Goal: Task Accomplishment & Management: Use online tool/utility

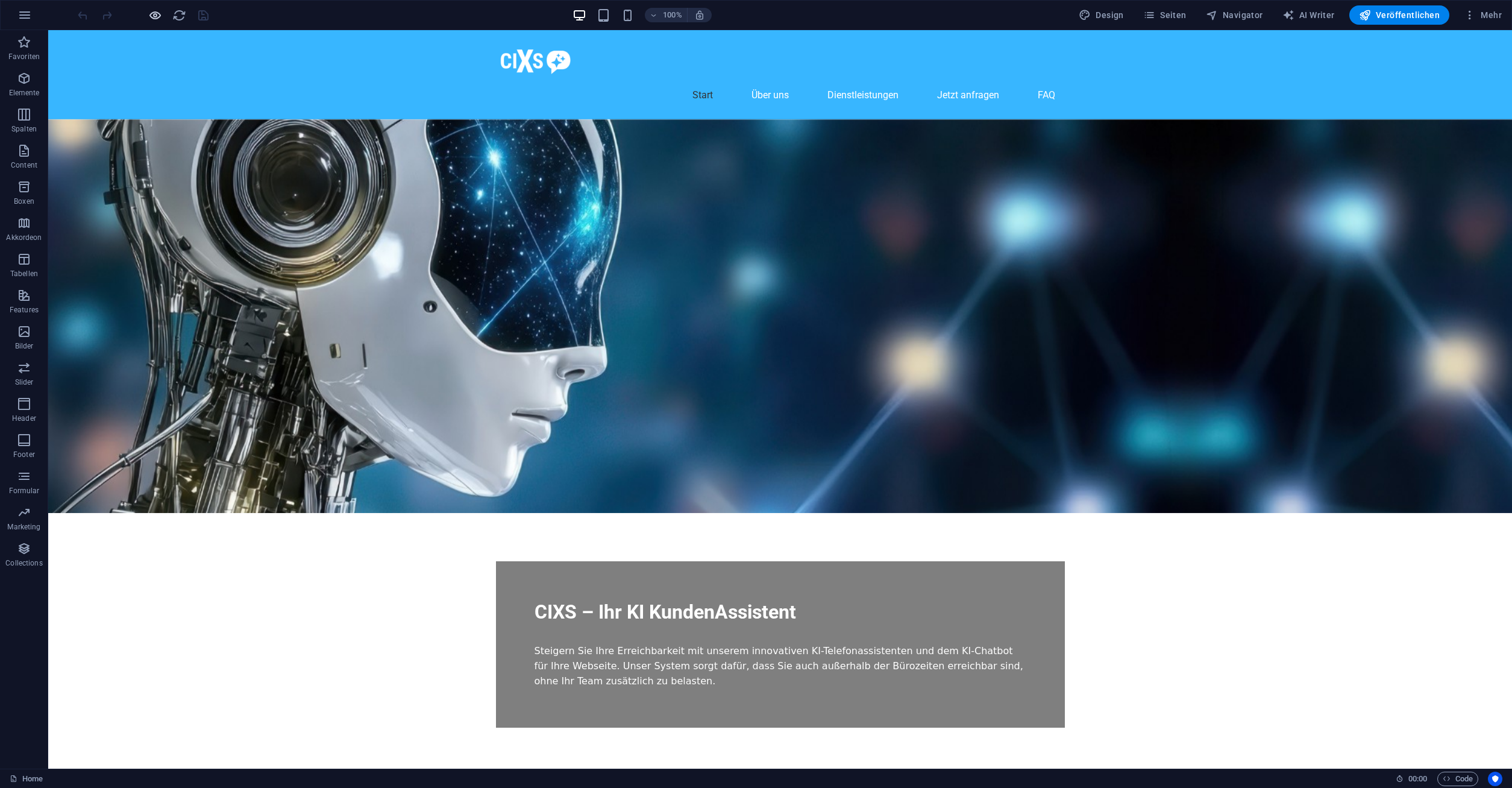
click at [156, 15] on icon "button" at bounding box center [155, 15] width 14 height 14
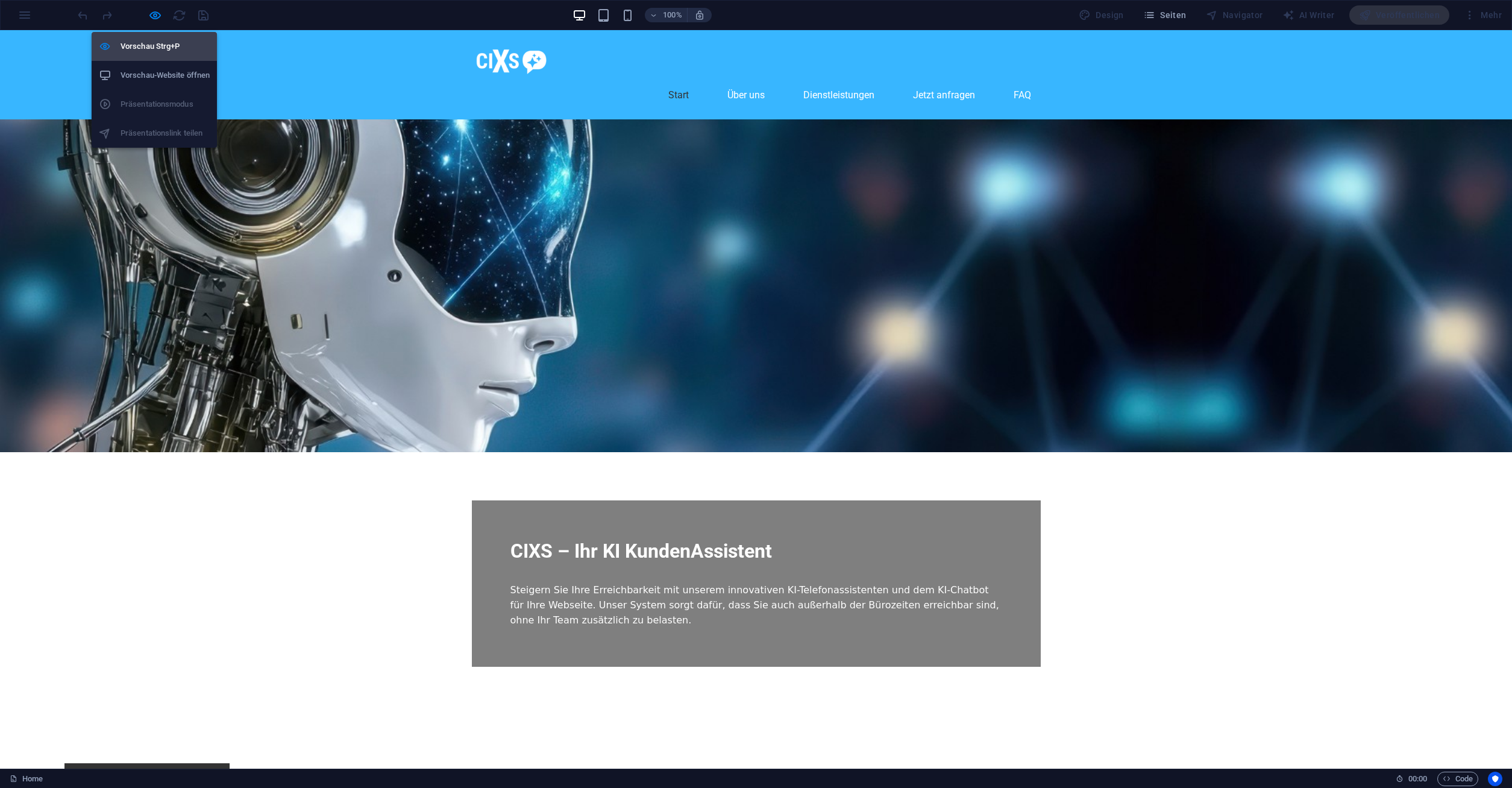
click at [153, 51] on h6 "Vorschau Strg+P" at bounding box center [165, 46] width 90 height 14
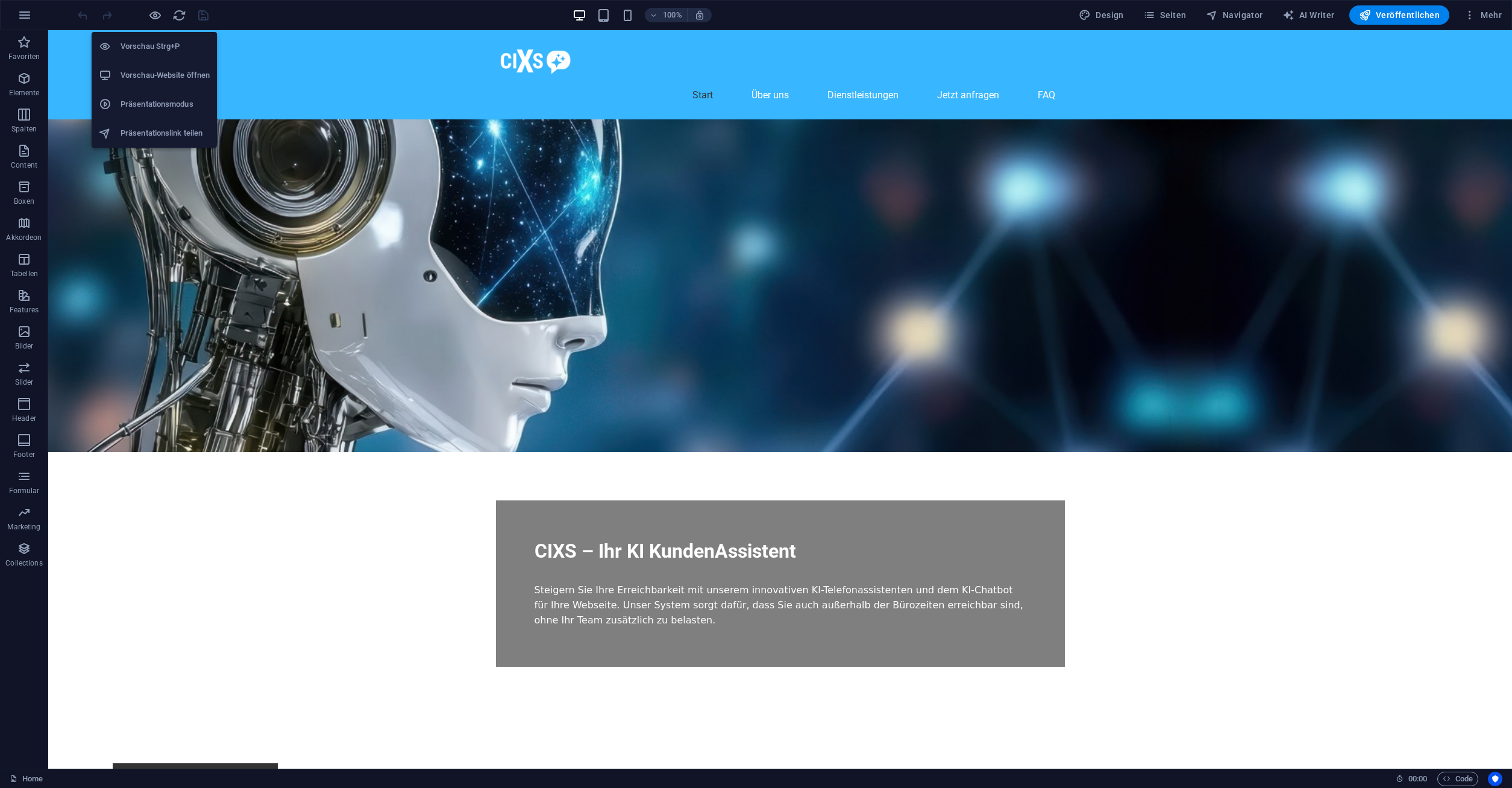
click at [155, 66] on li "Vorschau-Website öffnen" at bounding box center [154, 75] width 125 height 29
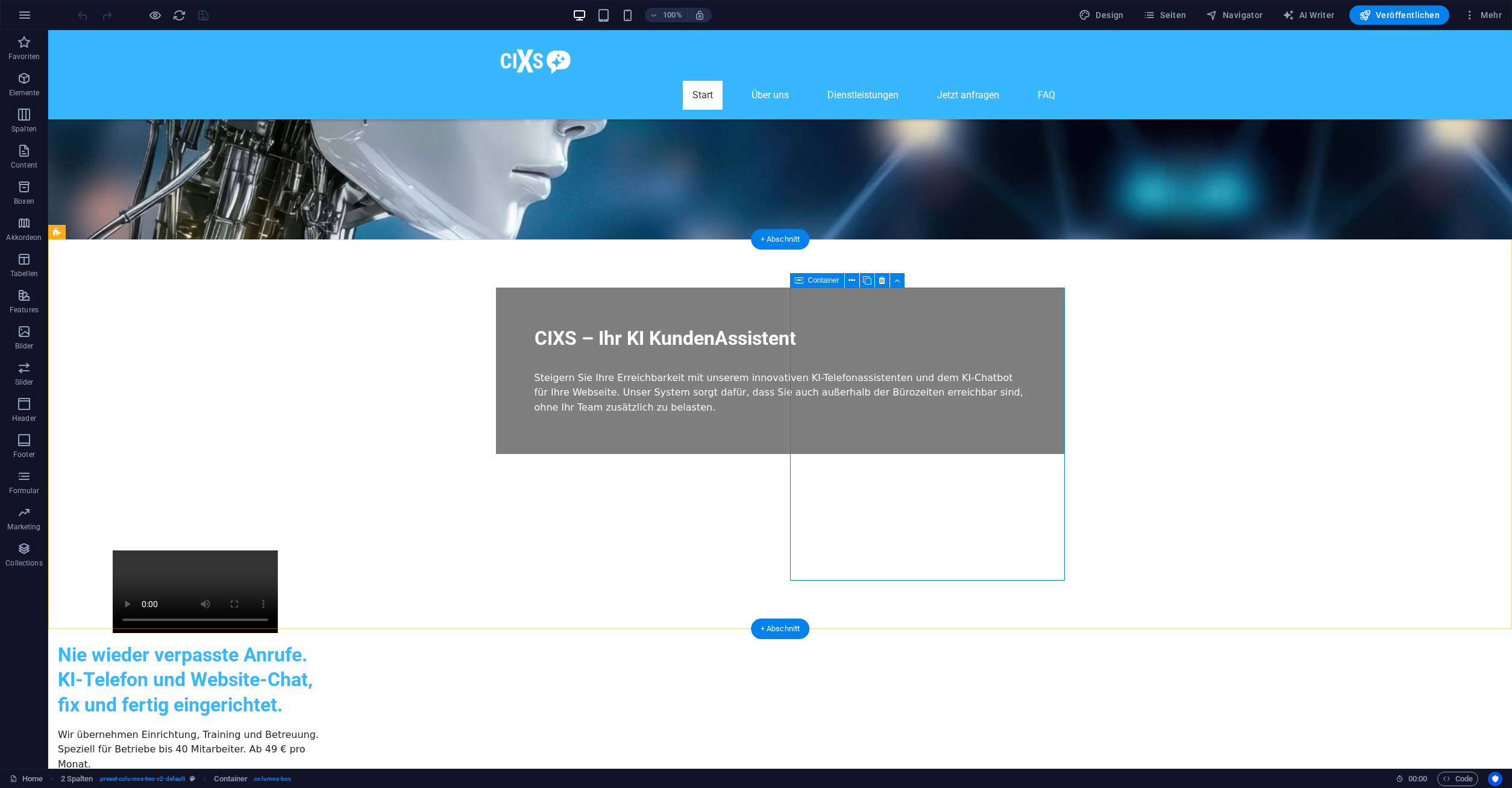
click at [333, 642] on div "Nie wieder verpasste Anrufe. KI-Telefon und Website-Chat, fix und fertig einger…" at bounding box center [195, 707] width 275 height 130
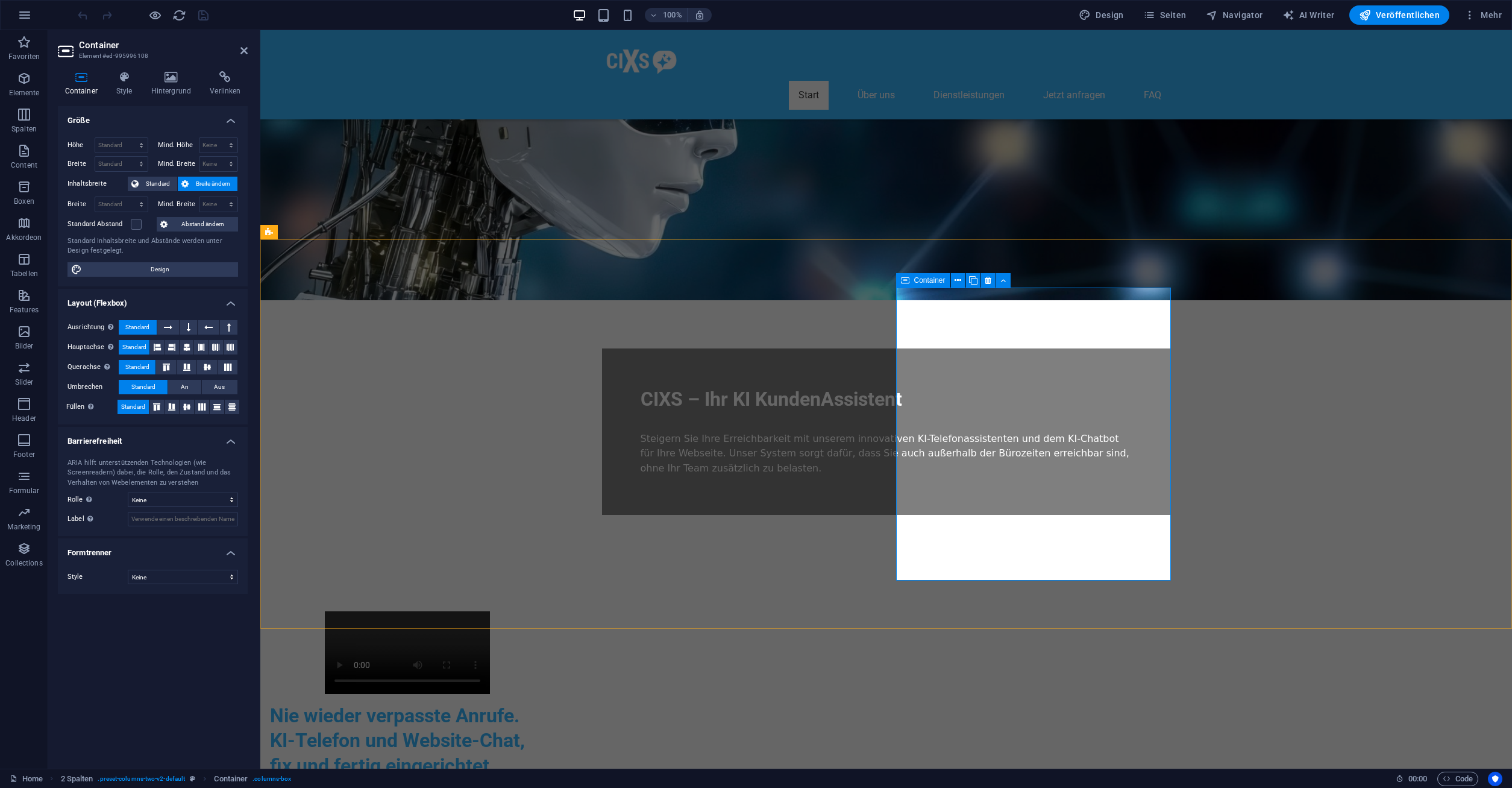
click at [545, 703] on div "Nie wieder verpasste Anrufe. KI-Telefon und Website-Chat, fix und fertig einger…" at bounding box center [407, 768] width 275 height 130
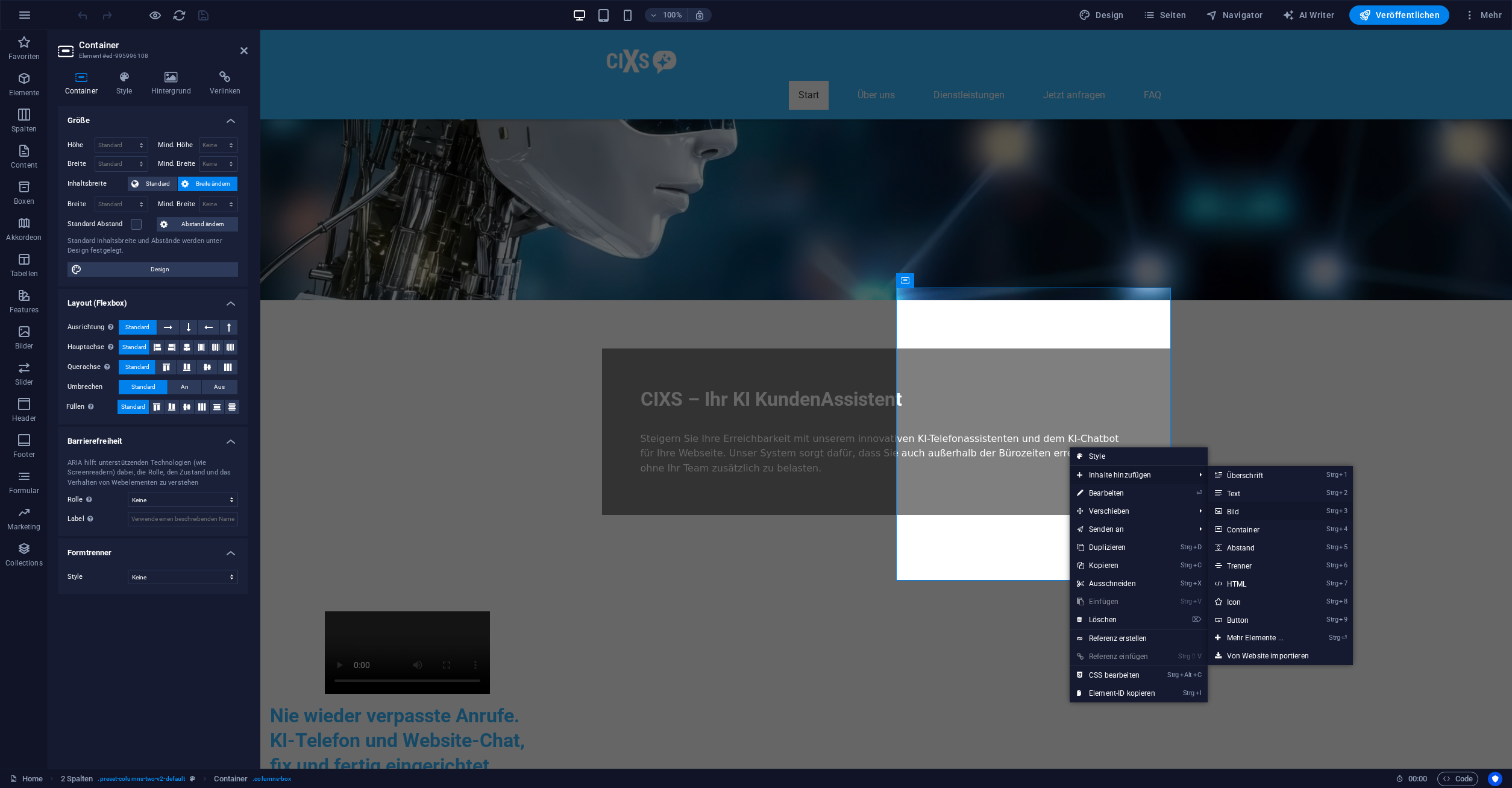
click at [1243, 513] on link "Strg 3 Bild" at bounding box center [1257, 511] width 100 height 18
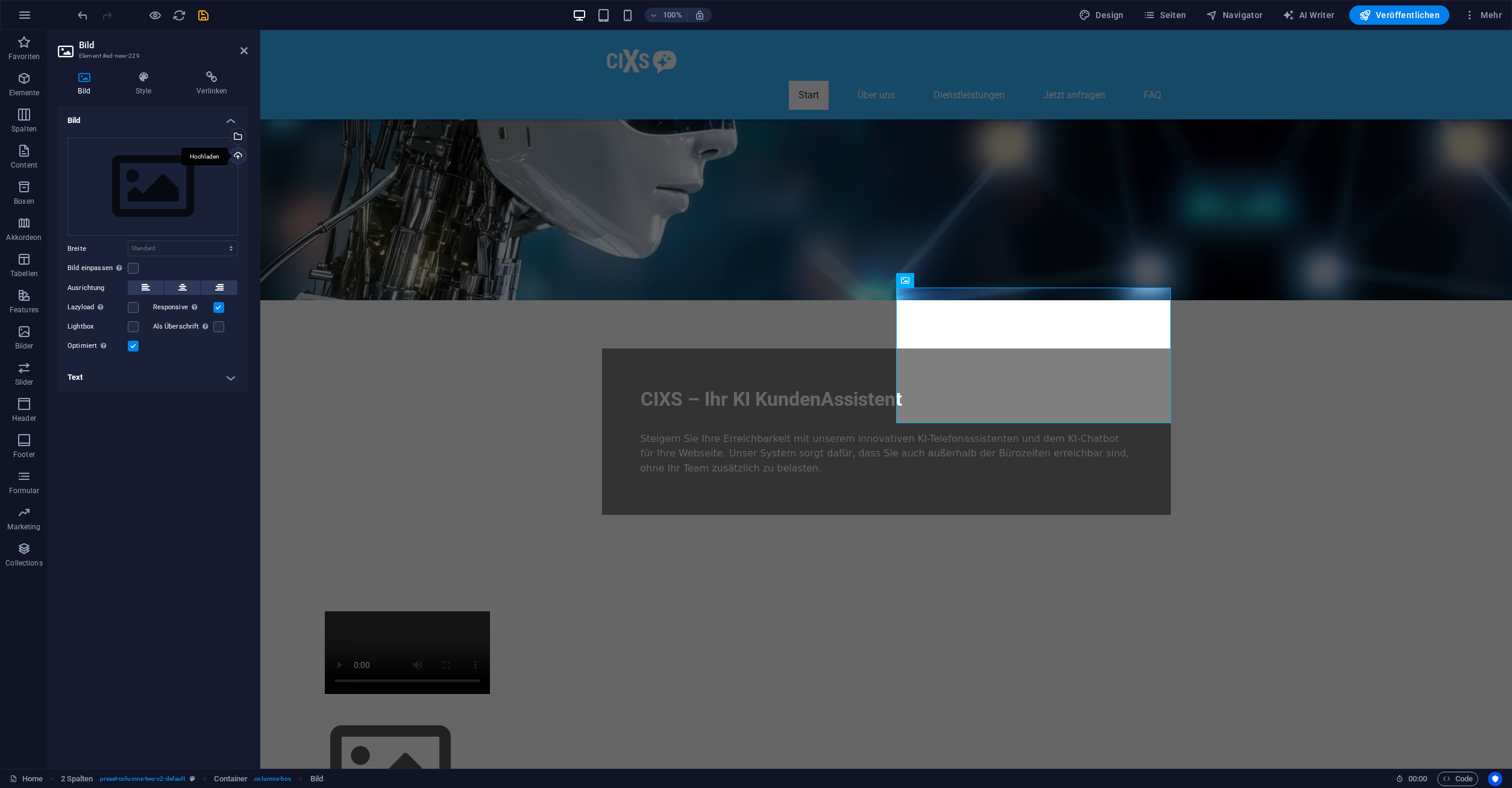
click at [240, 156] on div "Hochladen" at bounding box center [236, 157] width 18 height 18
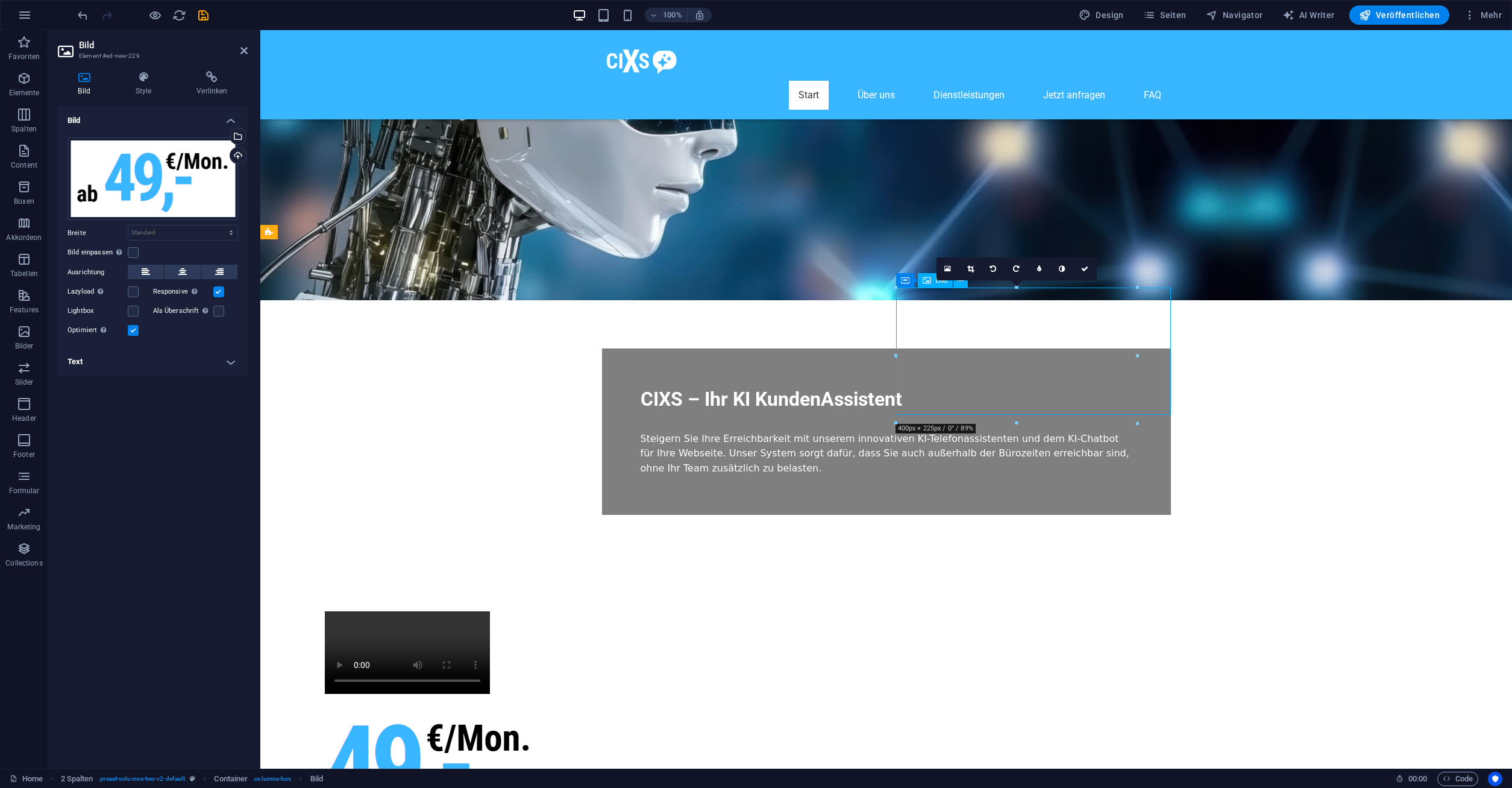
drag, startPoint x: 932, startPoint y: 305, endPoint x: 929, endPoint y: 362, distance: 57.1
click at [545, 703] on figure at bounding box center [407, 767] width 275 height 127
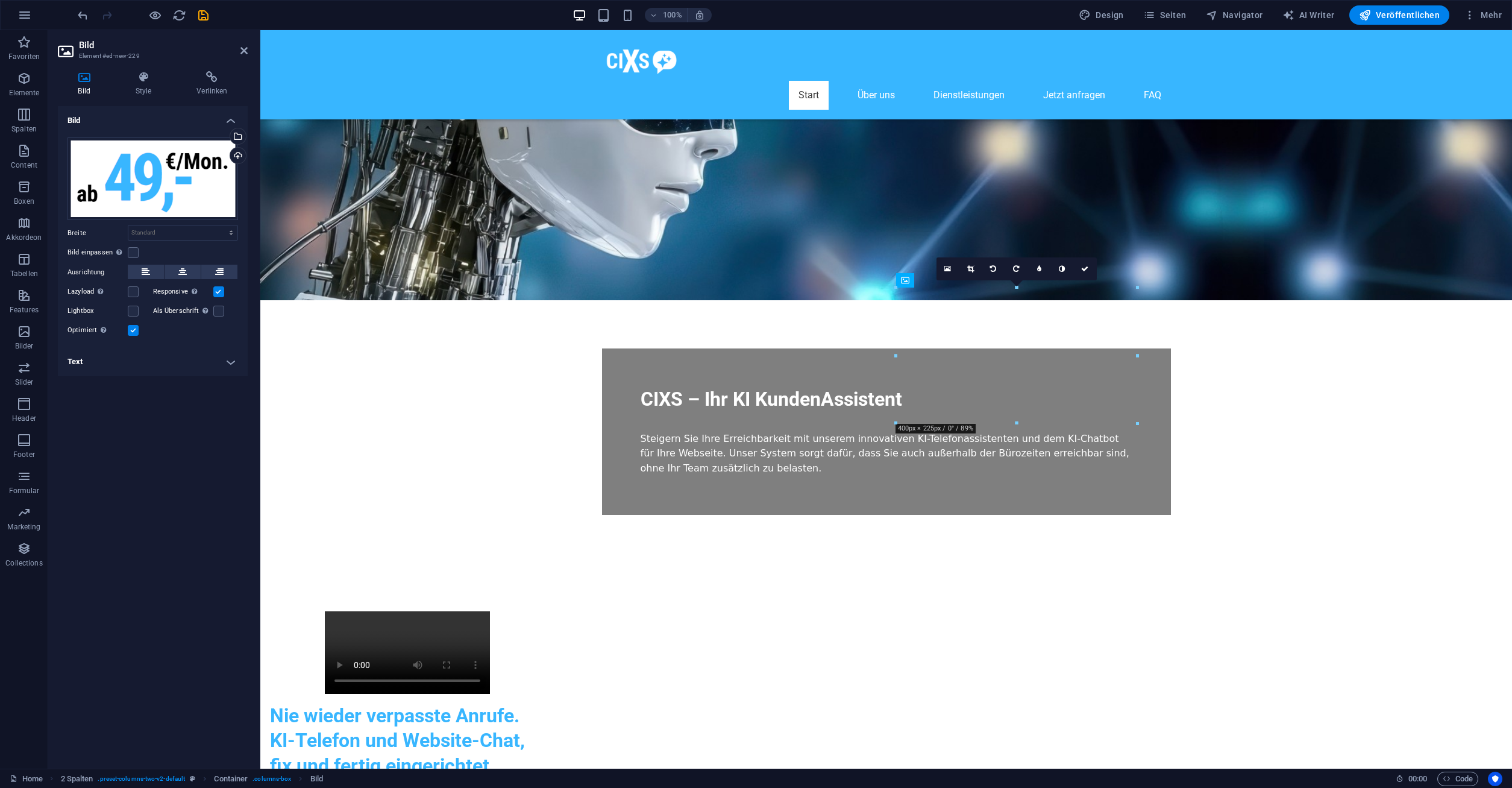
drag, startPoint x: 938, startPoint y: 314, endPoint x: 965, endPoint y: 514, distance: 201.8
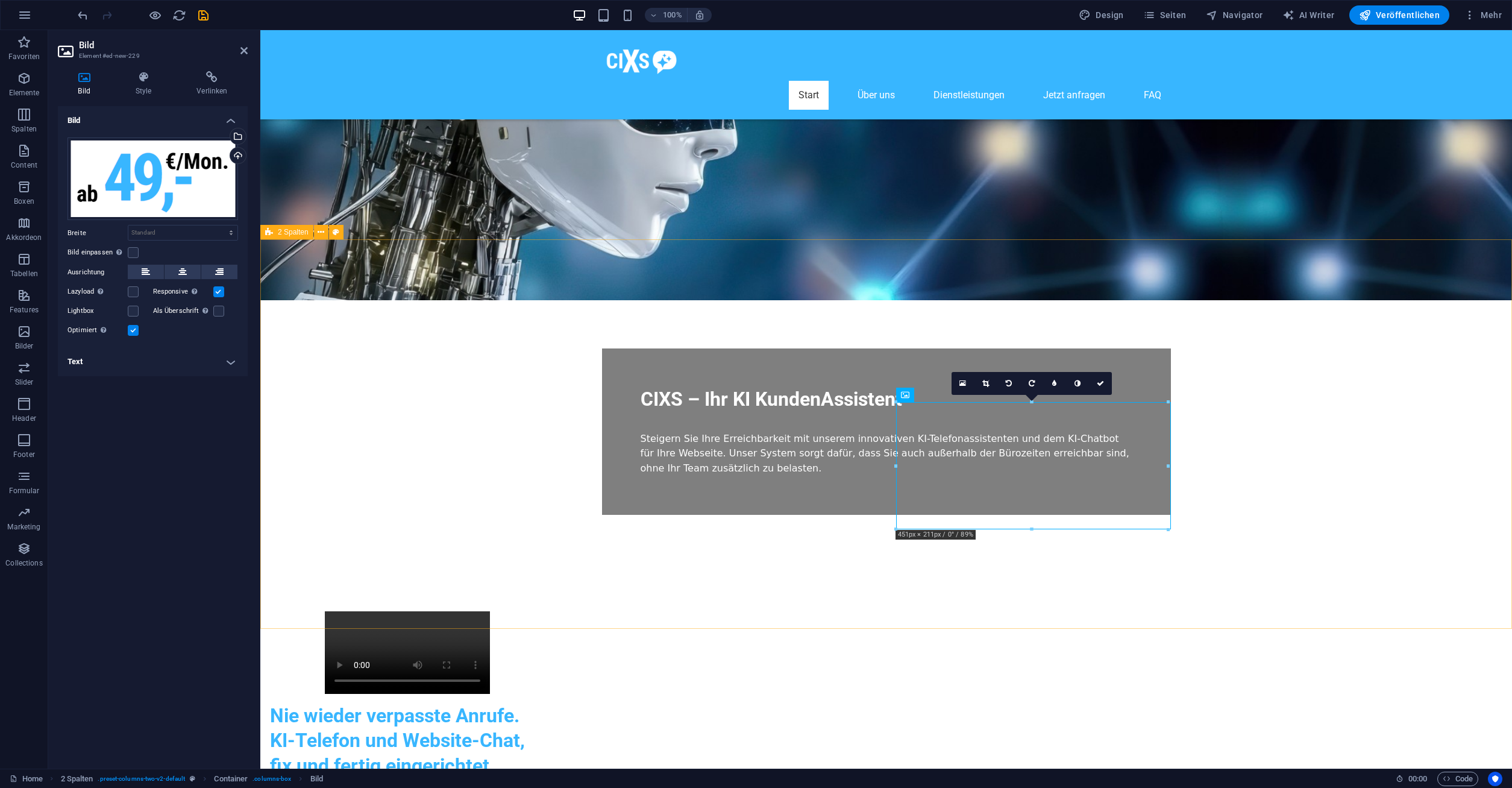
click at [1264, 563] on div "Nie wieder verpasste Anrufe. KI-Telefon und Website-Chat, fix und fertig einger…" at bounding box center [886, 786] width 1252 height 446
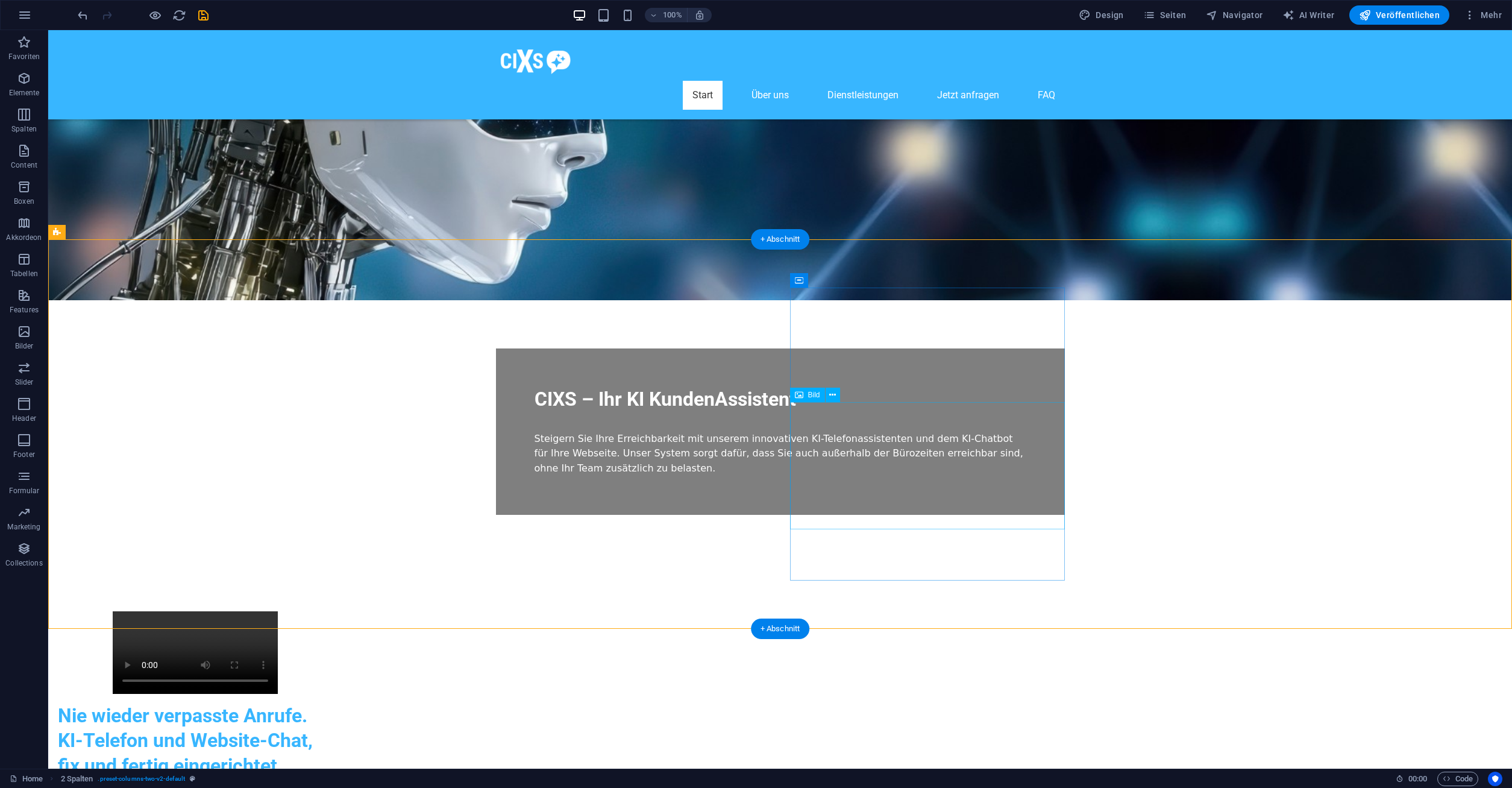
click at [1213, 563] on div "Nie wieder verpasste Anrufe. KI-Telefon und Website-Chat, fix und fertig einger…" at bounding box center [780, 786] width 1463 height 446
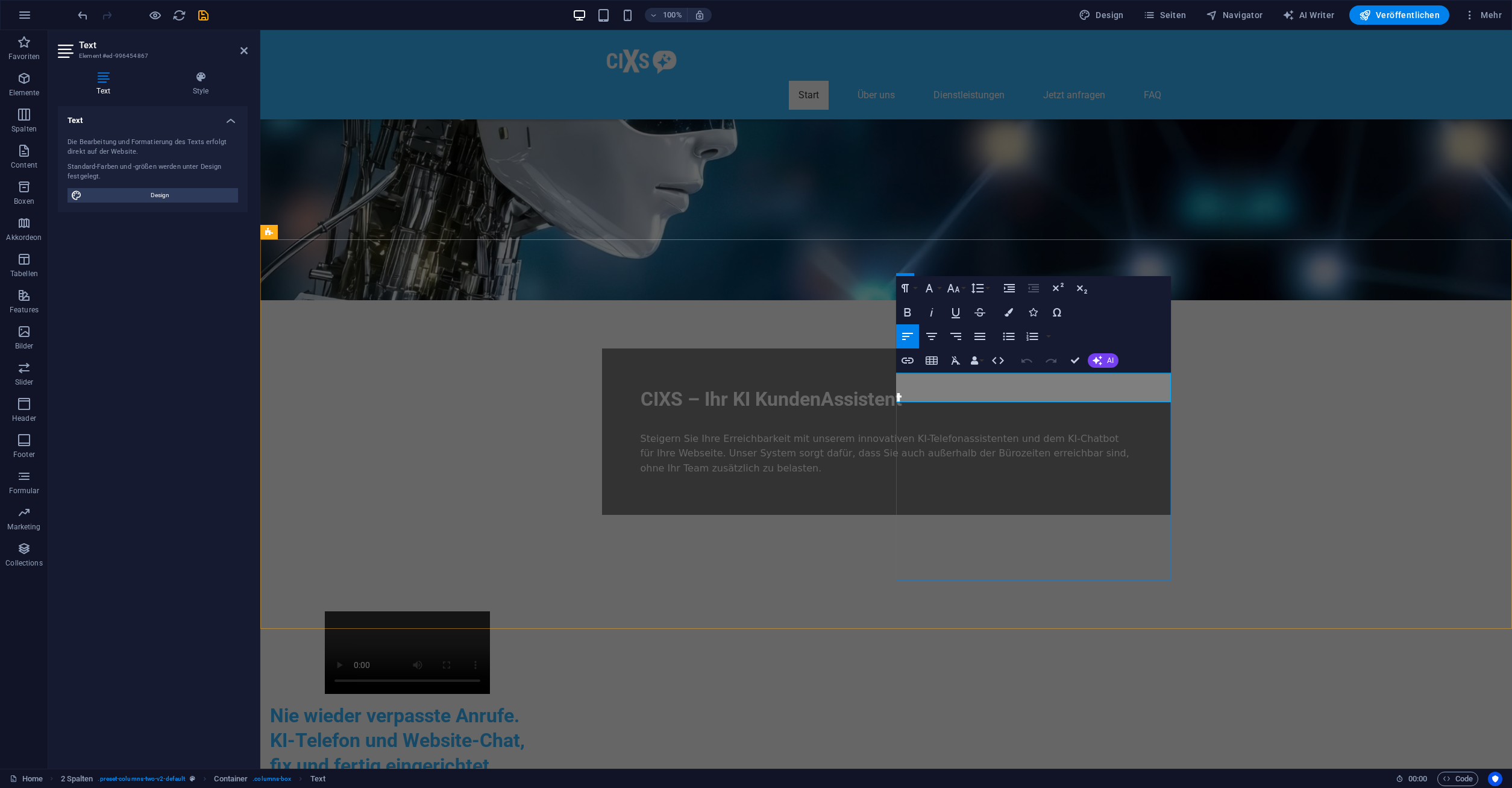
click at [1300, 563] on div "Nie wieder verpasste Anrufe. KI-Telefon und Website-Chat, fix und fertig einger…" at bounding box center [886, 786] width 1252 height 446
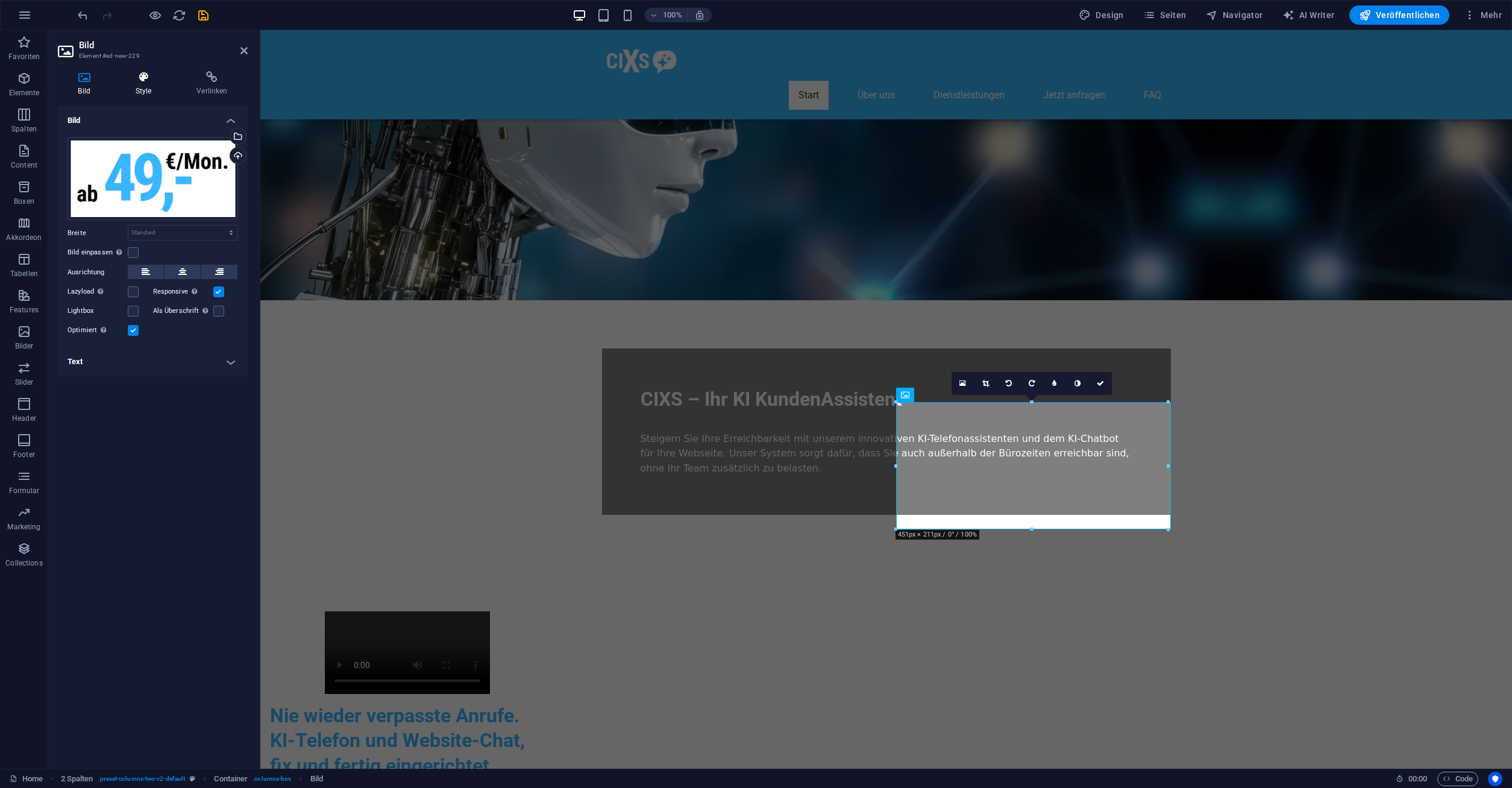
click at [140, 90] on h4 "Style" at bounding box center [146, 83] width 61 height 25
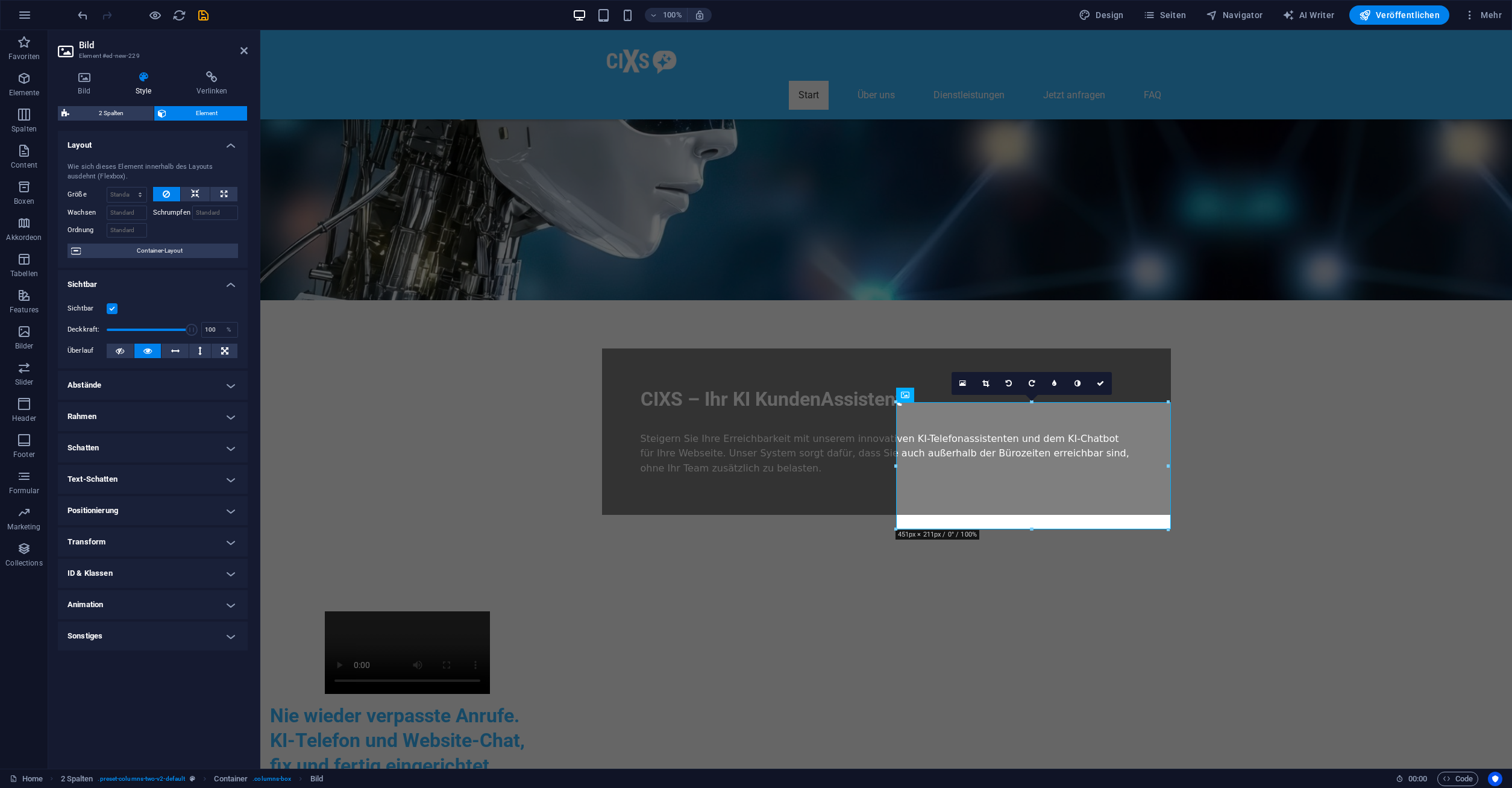
click at [94, 549] on h4 "Transform" at bounding box center [153, 542] width 190 height 29
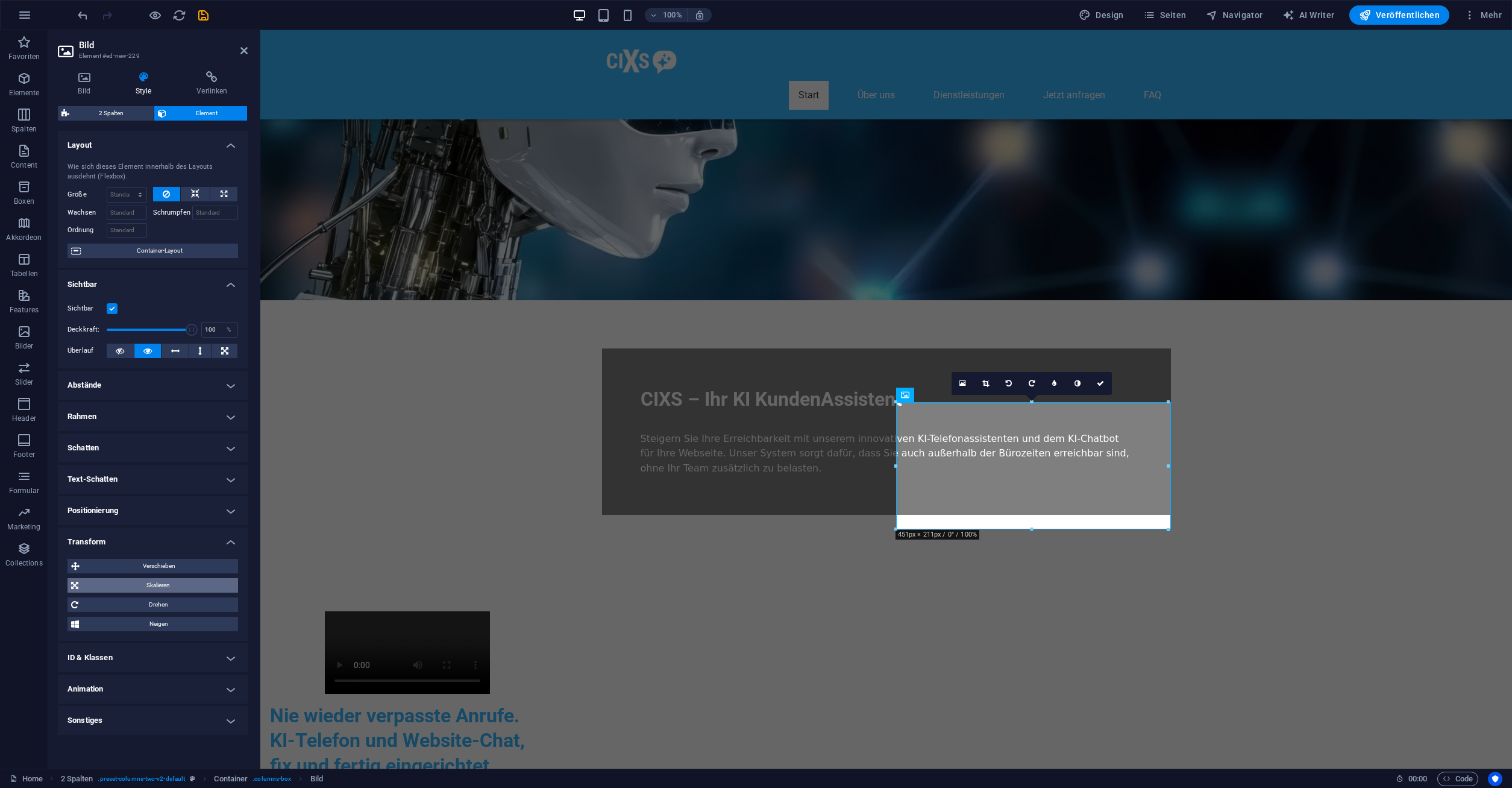
click at [120, 579] on span "Skalieren" at bounding box center [158, 585] width 152 height 14
drag, startPoint x: 152, startPoint y: 607, endPoint x: 68, endPoint y: 609, distance: 84.0
click at [112, 609] on input "100" at bounding box center [174, 608] width 125 height 14
type input "70"
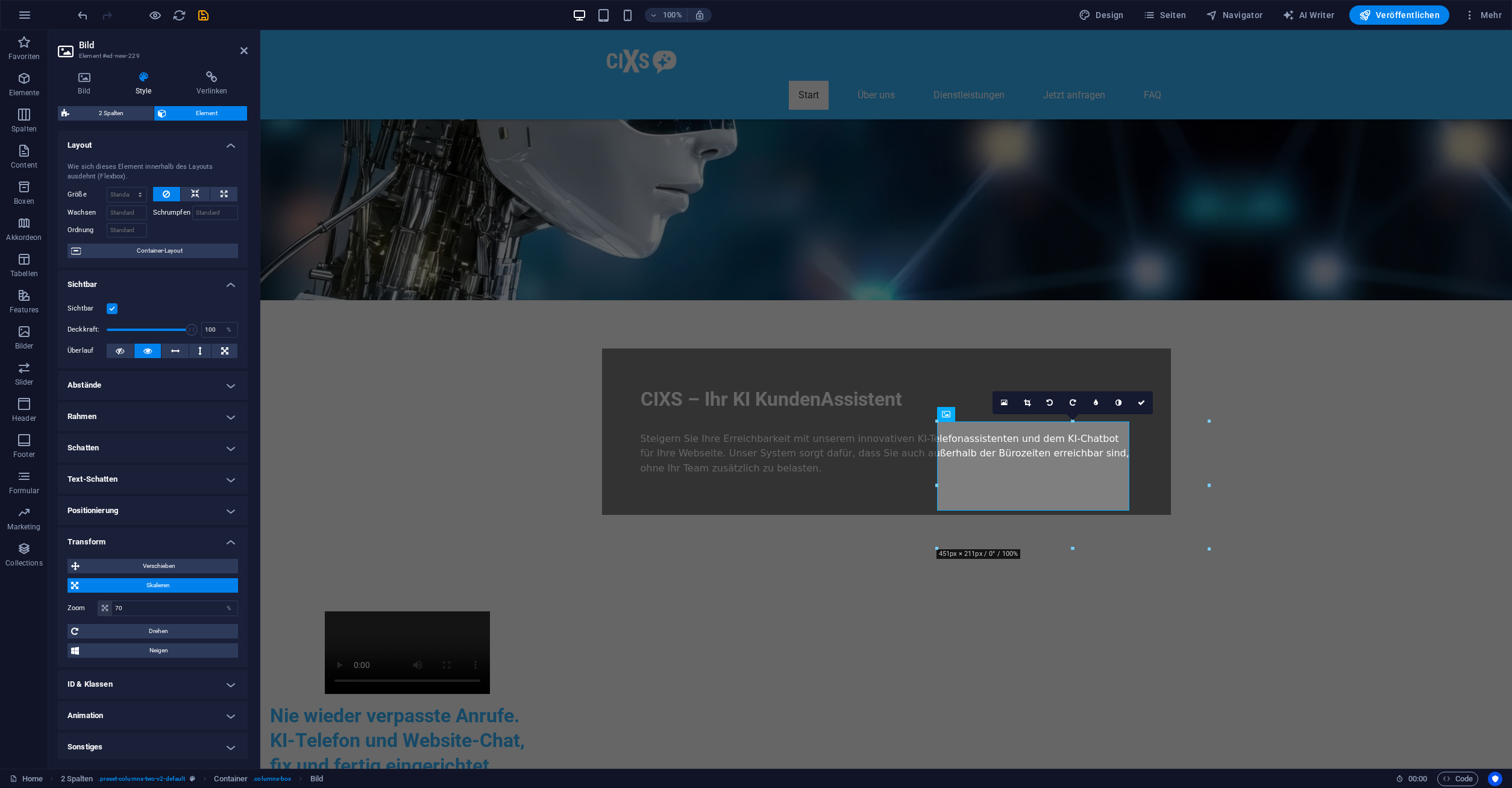
click at [110, 508] on h4 "Positionierung" at bounding box center [153, 511] width 190 height 29
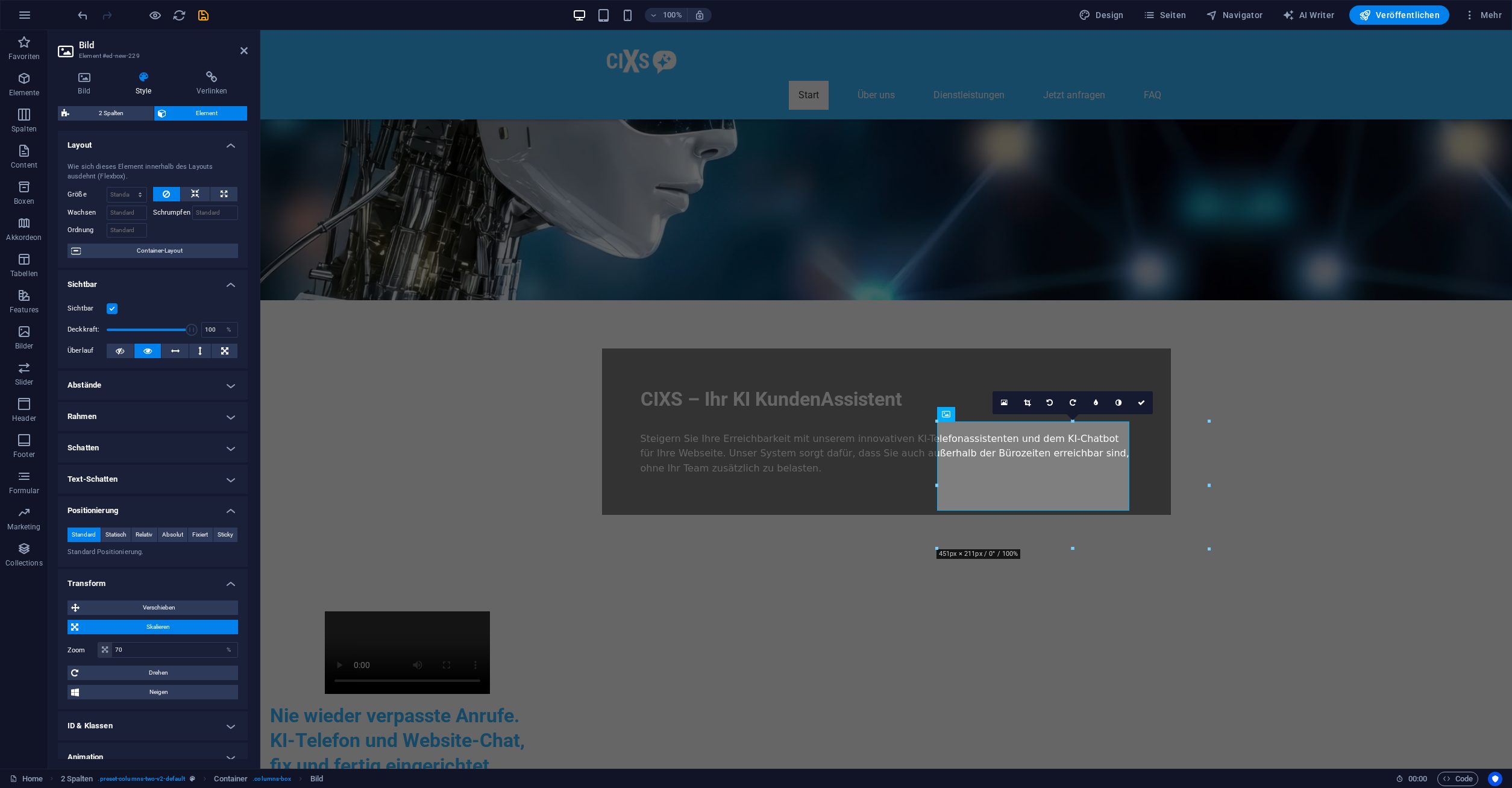
click at [121, 383] on h4 "Abstände" at bounding box center [153, 385] width 190 height 29
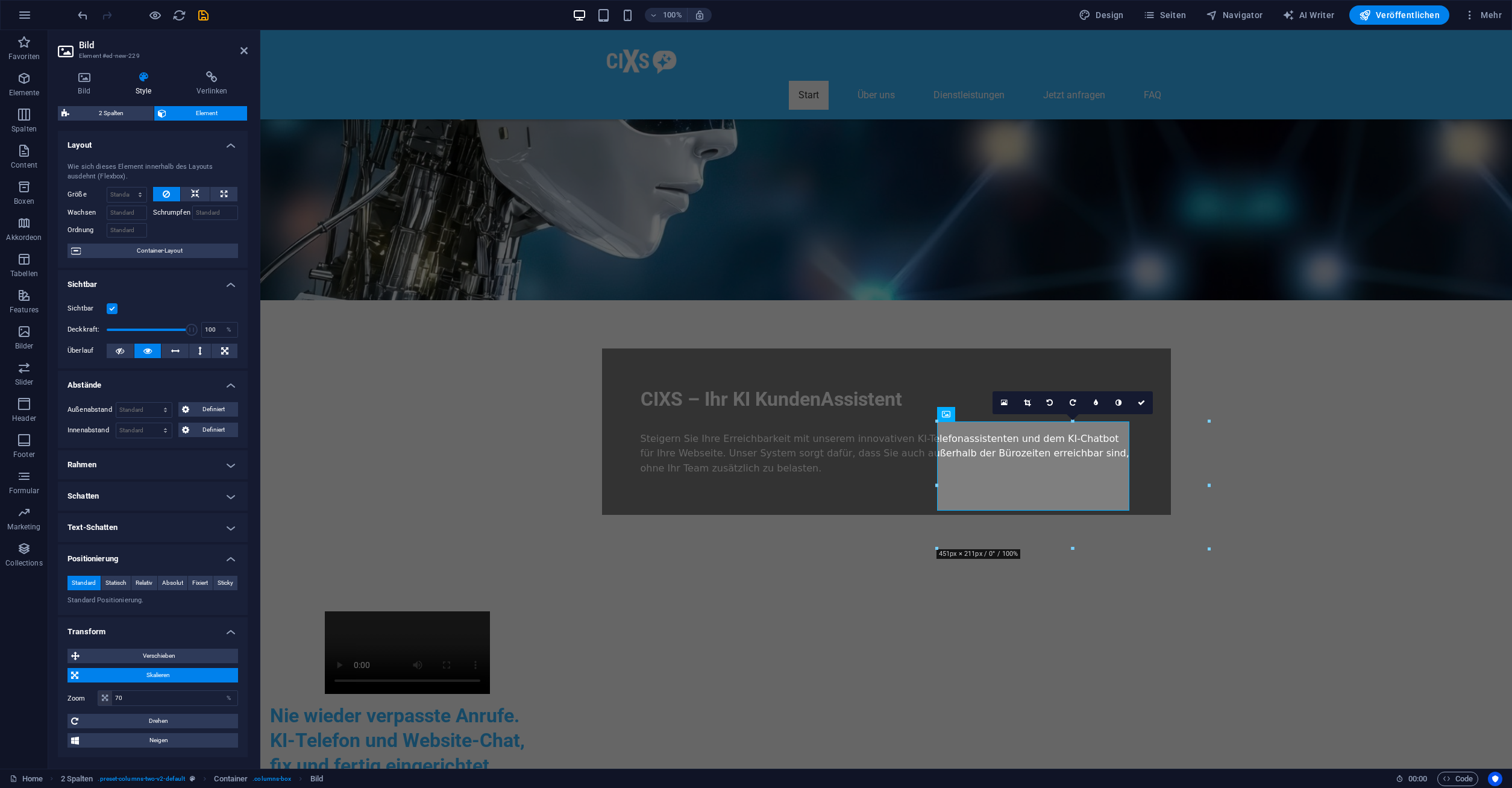
click at [110, 465] on h4 "Rahmen" at bounding box center [153, 465] width 190 height 29
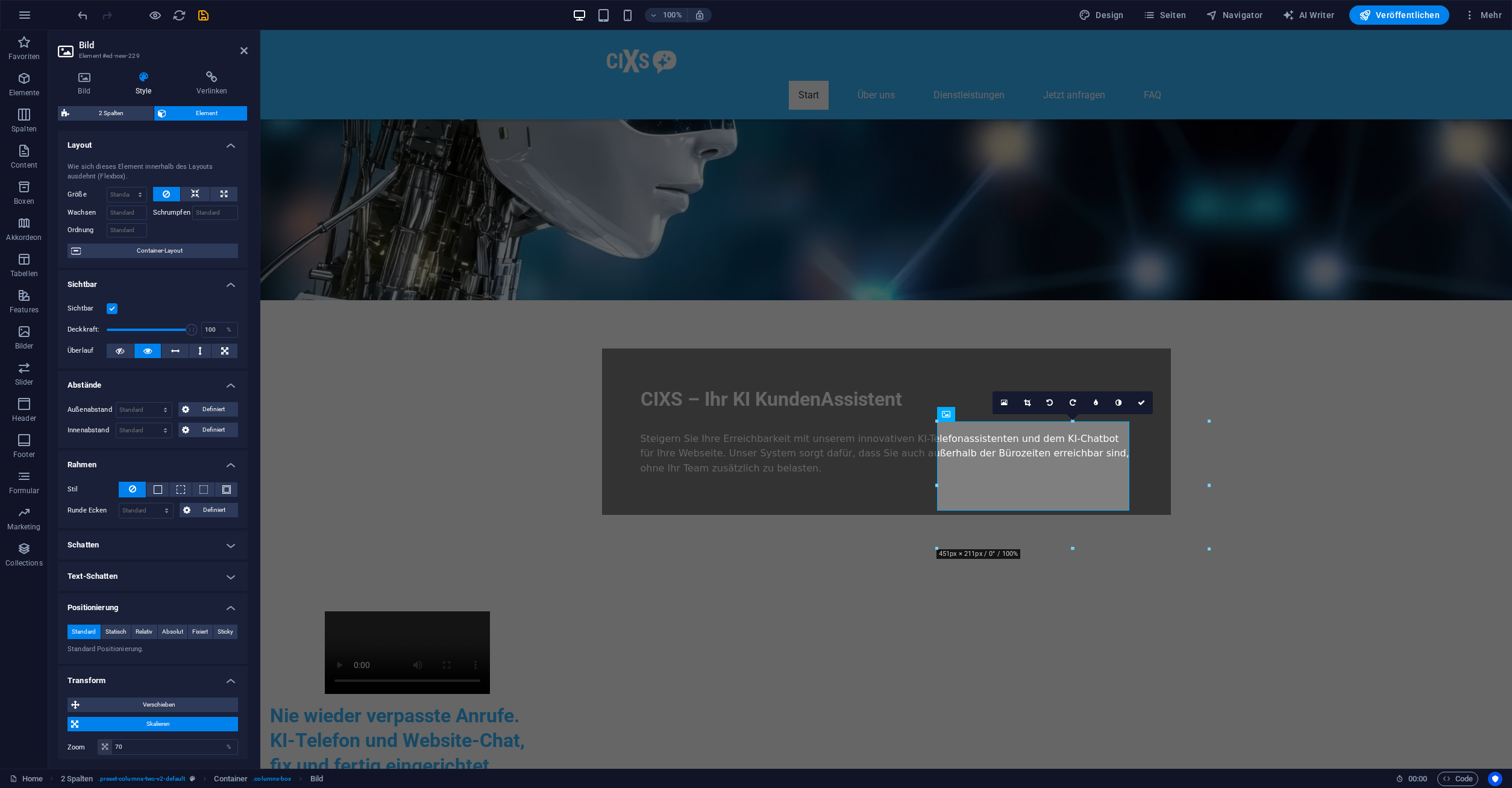
scroll to position [141, 0]
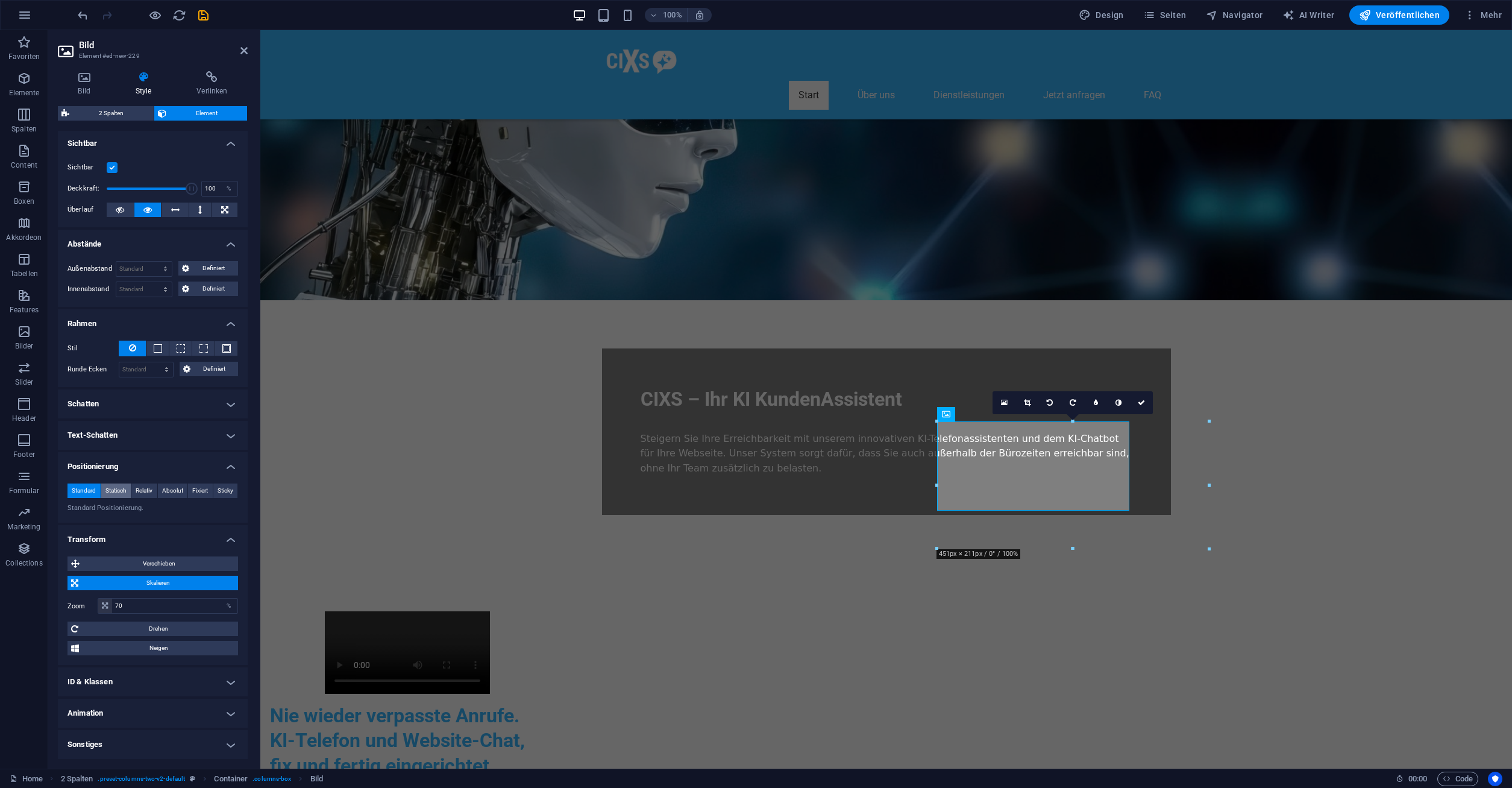
click at [125, 489] on span "Statisch" at bounding box center [115, 490] width 21 height 14
click at [83, 493] on span "Standard" at bounding box center [83, 490] width 24 height 14
click at [181, 489] on span "Absolut" at bounding box center [172, 490] width 21 height 14
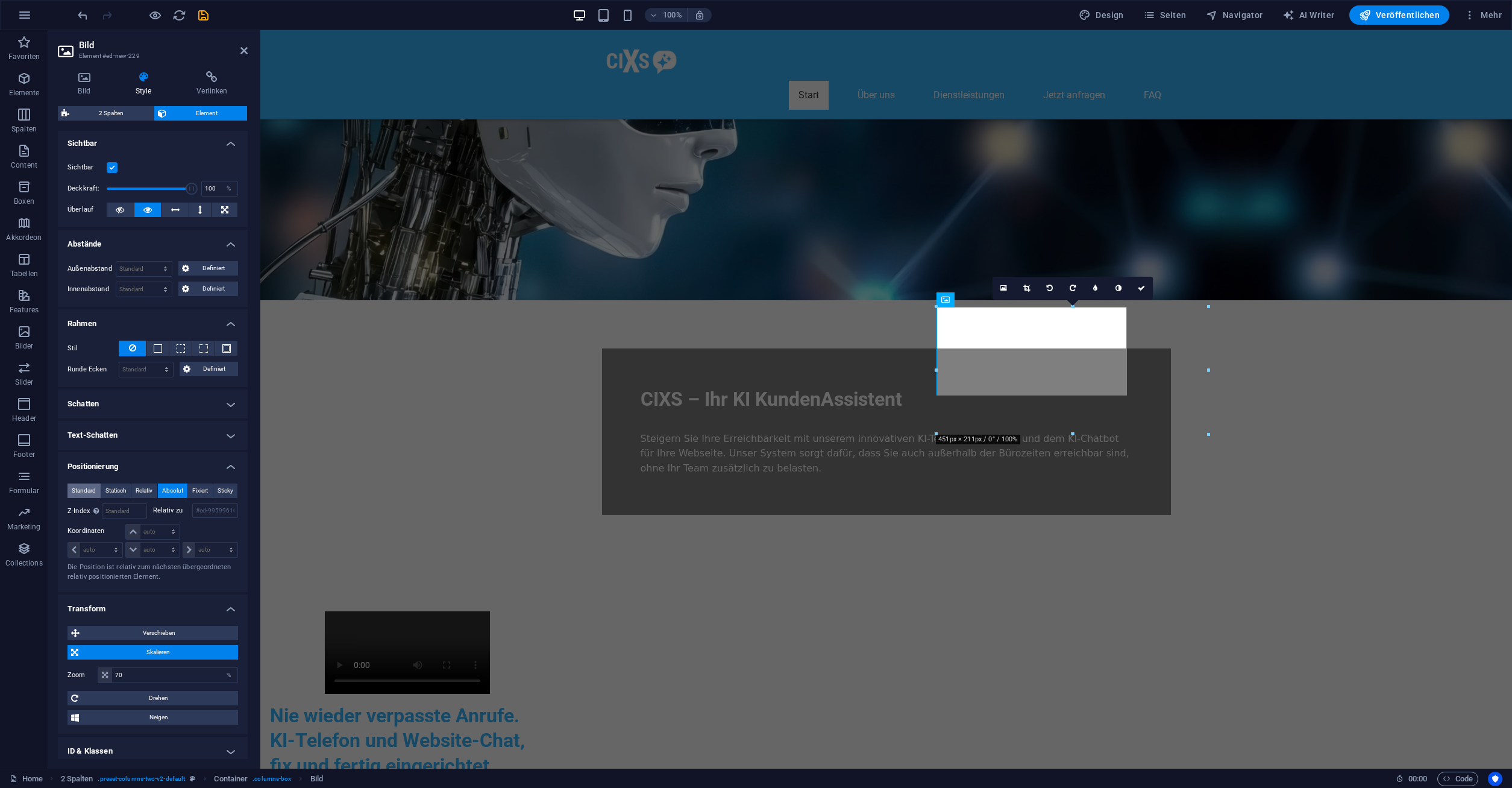
click at [86, 494] on span "Standard" at bounding box center [83, 490] width 24 height 14
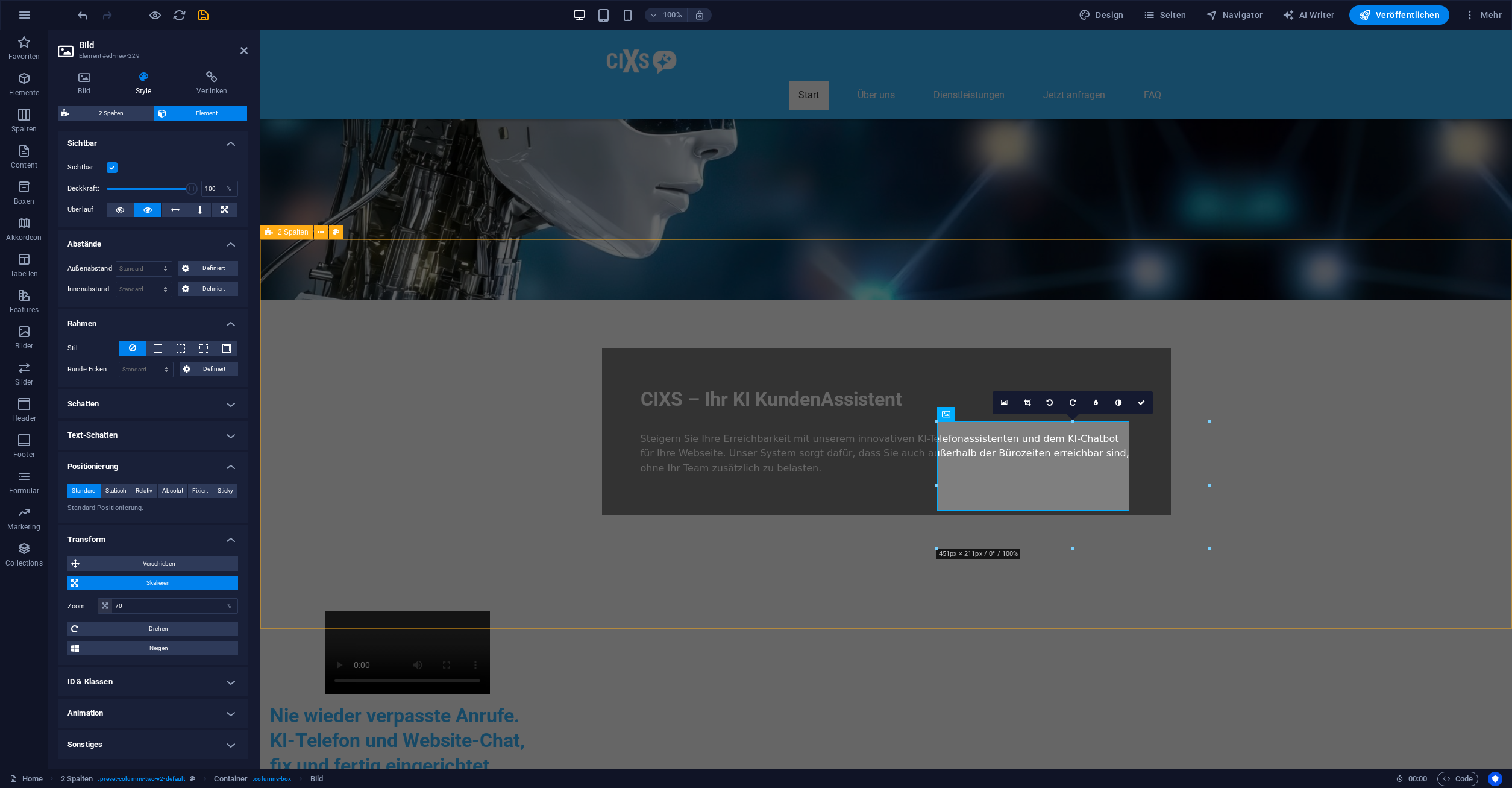
click at [1315, 563] on div "Nie wieder verpasste Anrufe. KI-Telefon und Website-Chat, fix und fertig einger…" at bounding box center [886, 786] width 1252 height 446
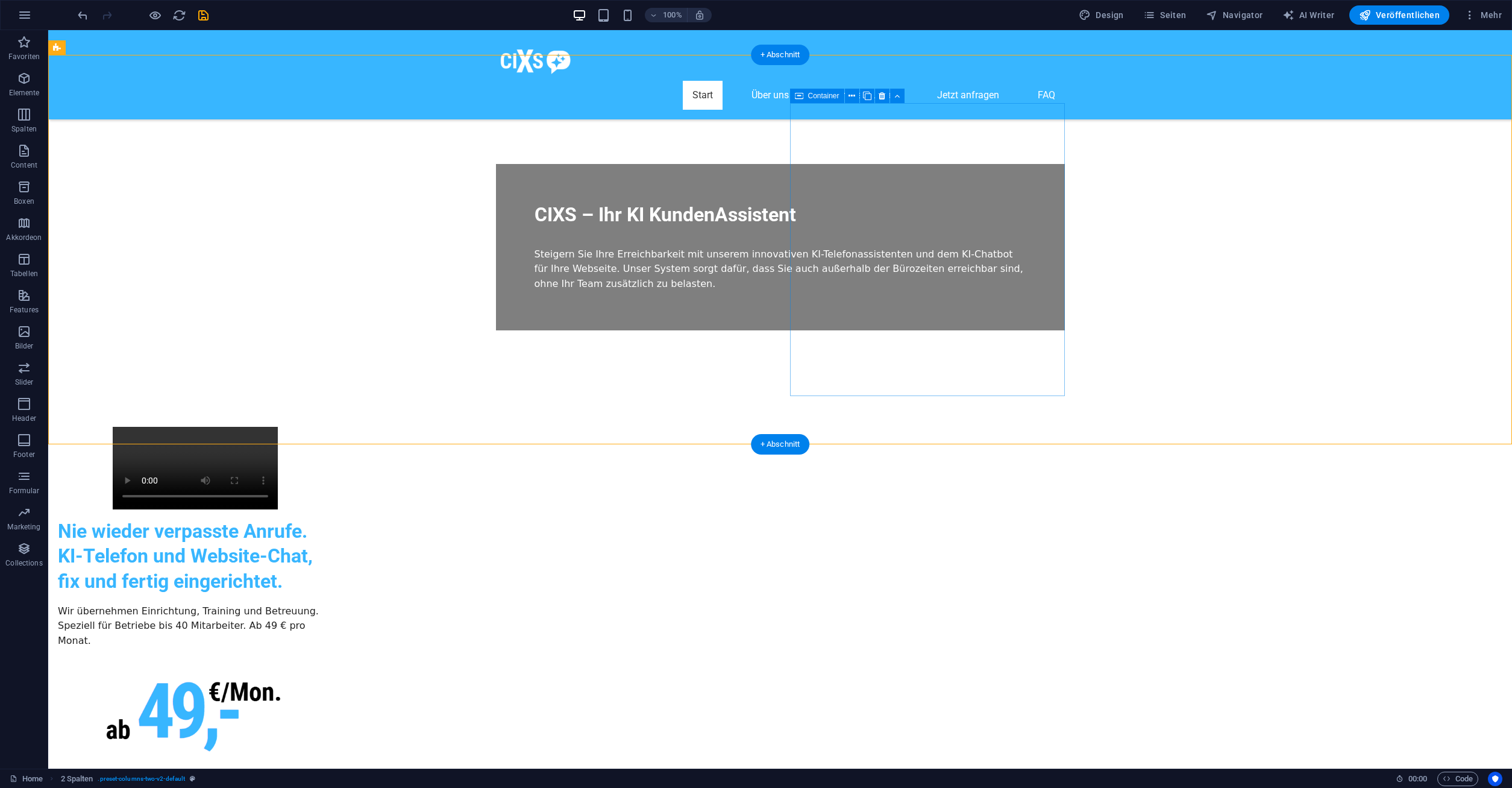
scroll to position [185, 0]
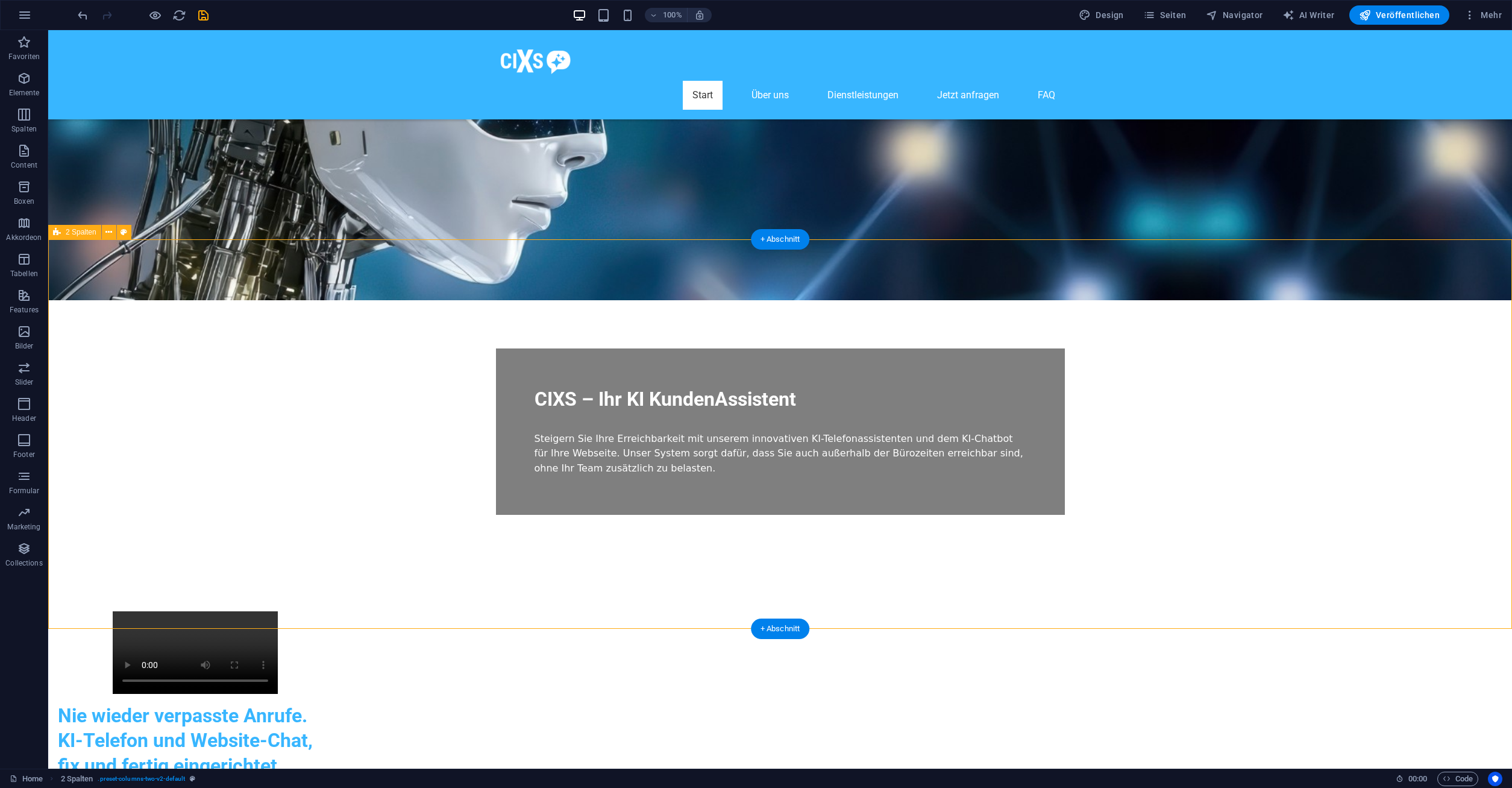
click at [1200, 563] on div "Nie wieder verpasste Anrufe. KI-Telefon und Website-Chat, fix und fertig einger…" at bounding box center [780, 786] width 1463 height 446
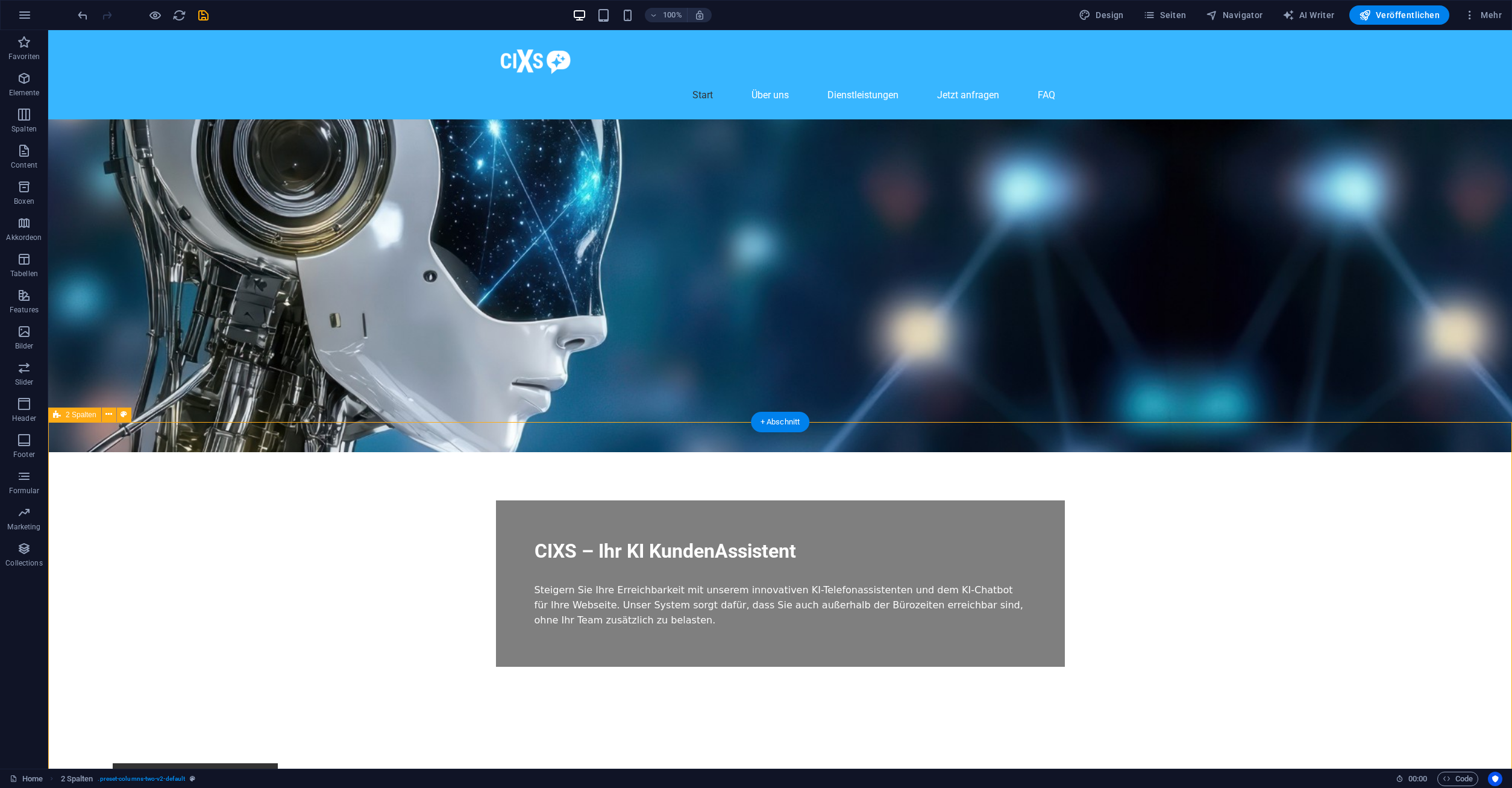
scroll to position [62, 0]
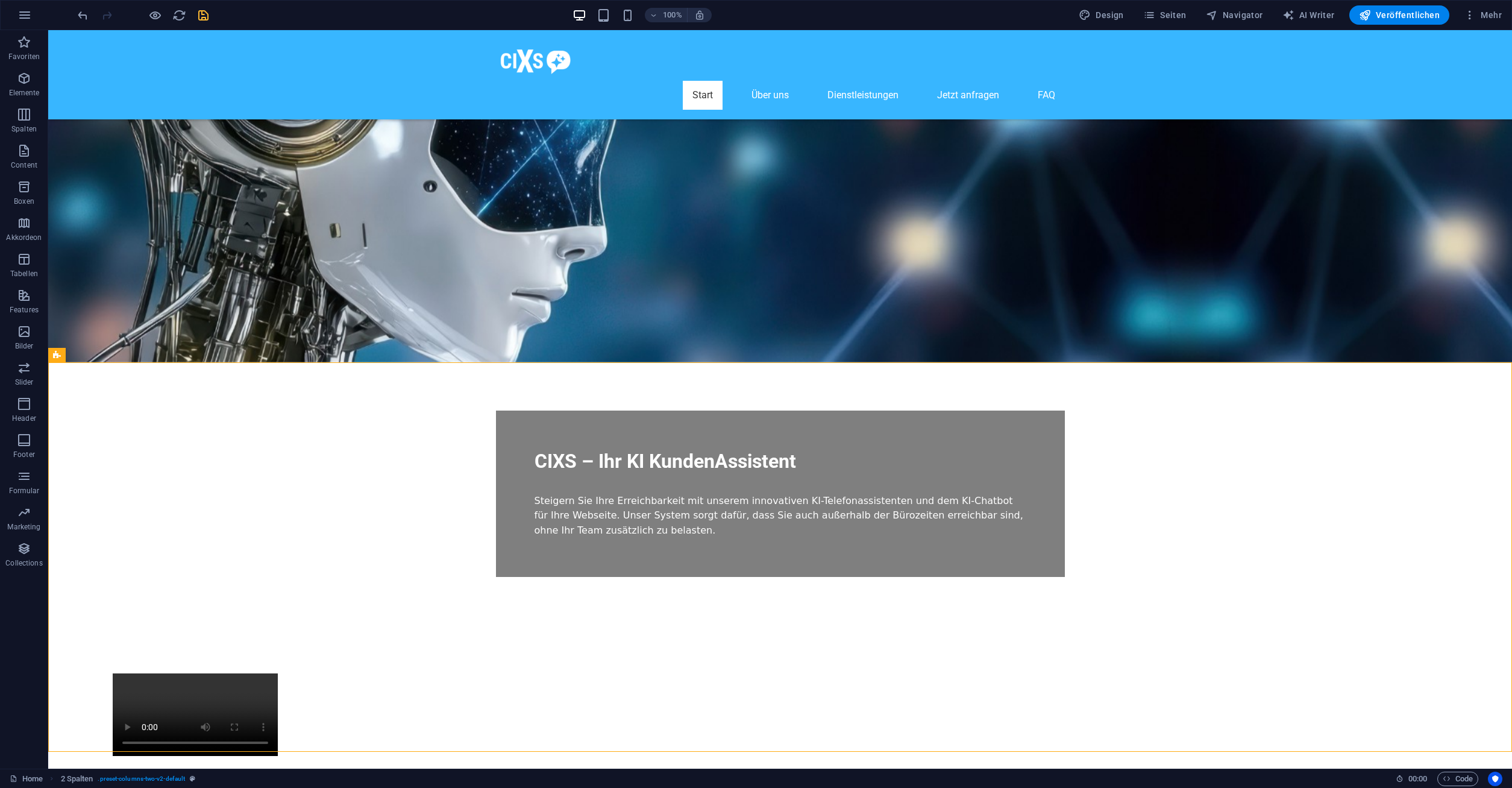
click at [202, 15] on icon "save" at bounding box center [204, 15] width 14 height 14
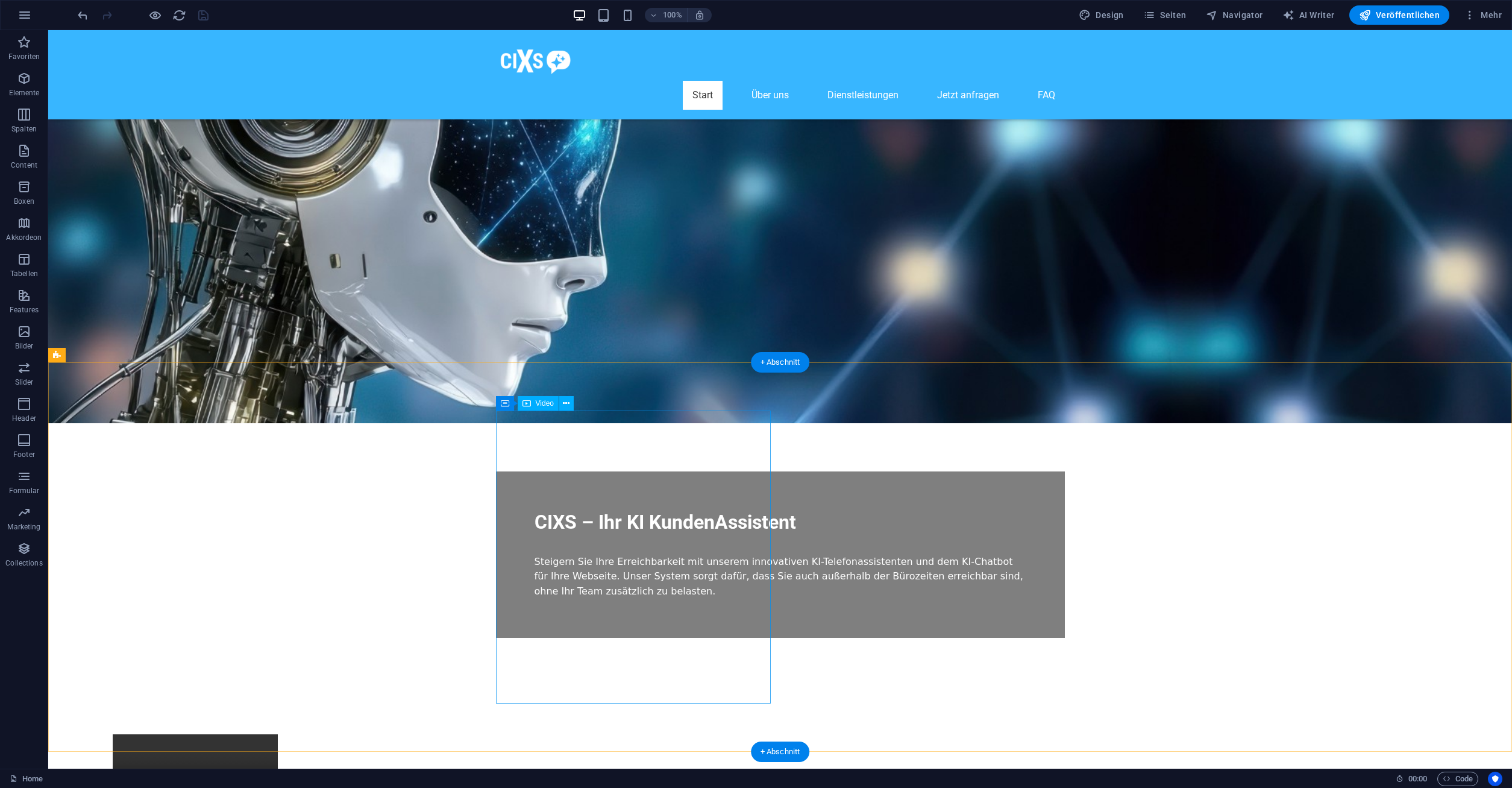
click at [333, 734] on figure at bounding box center [195, 775] width 275 height 83
select select "%"
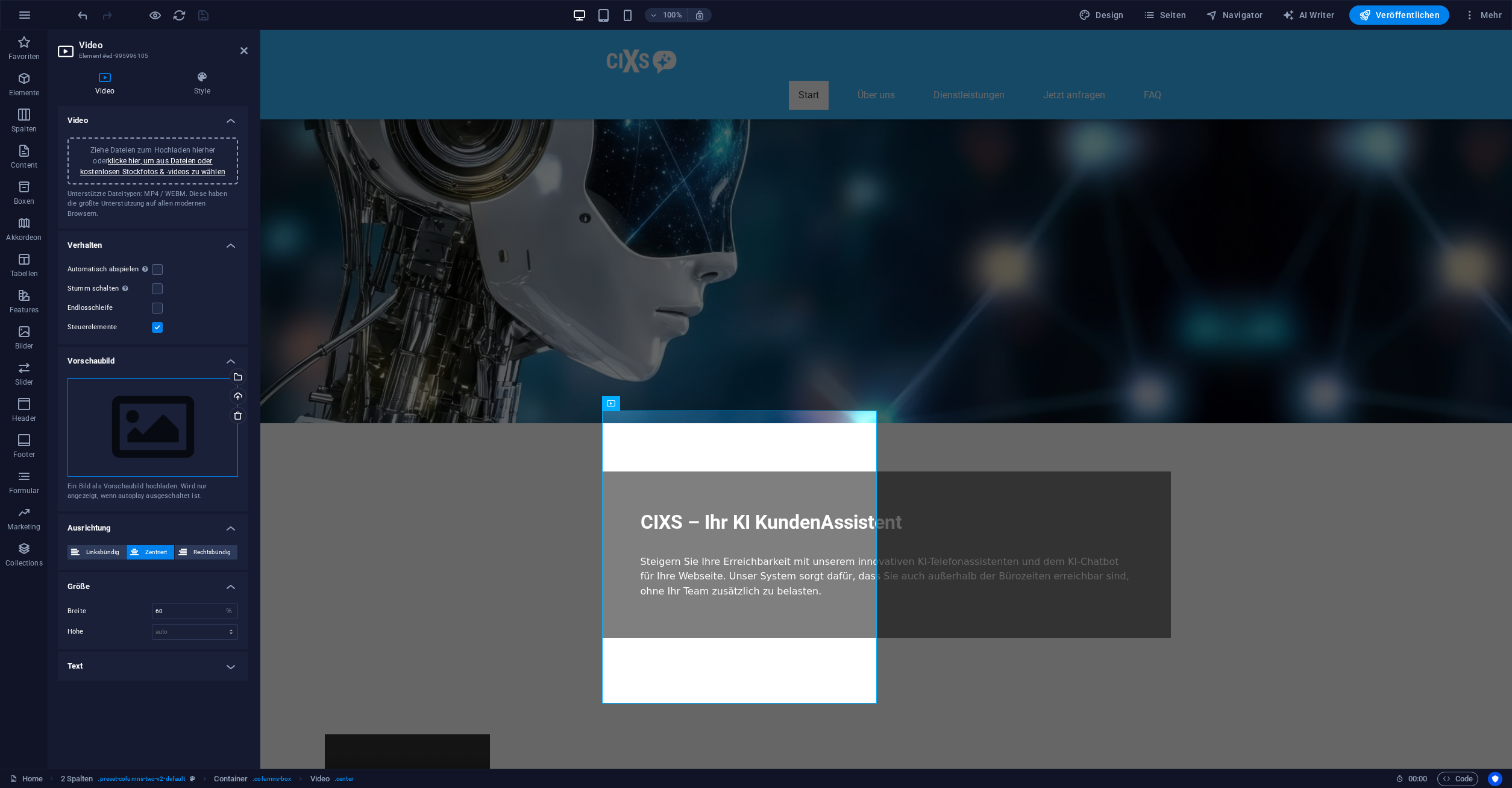
click at [176, 417] on div "Ziehe Dateien zum Hochladen hierher oder klicke hier, um aus Dateien oder koste…" at bounding box center [153, 427] width 171 height 99
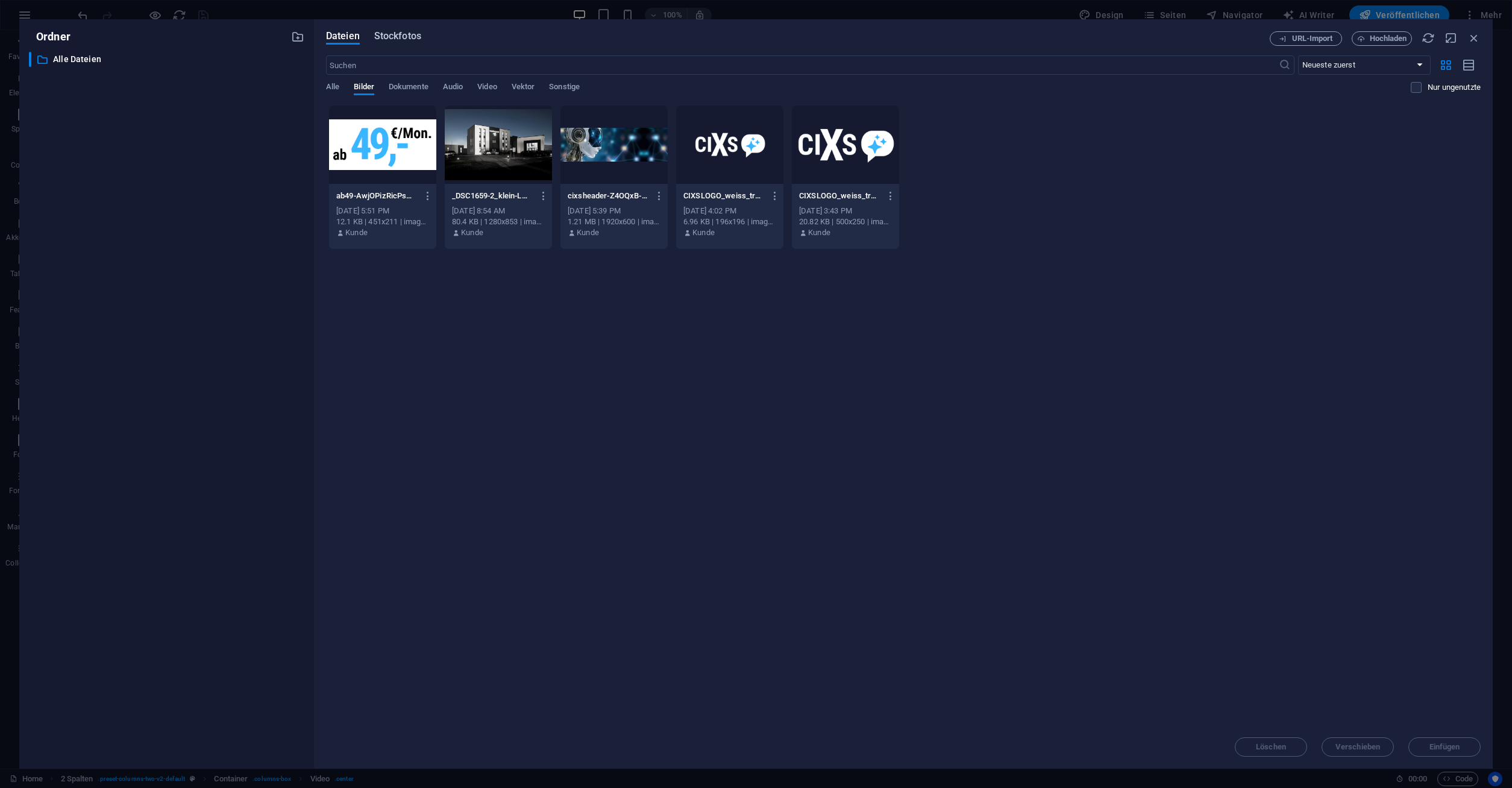
click at [413, 40] on span "Stockfotos" at bounding box center [398, 36] width 47 height 14
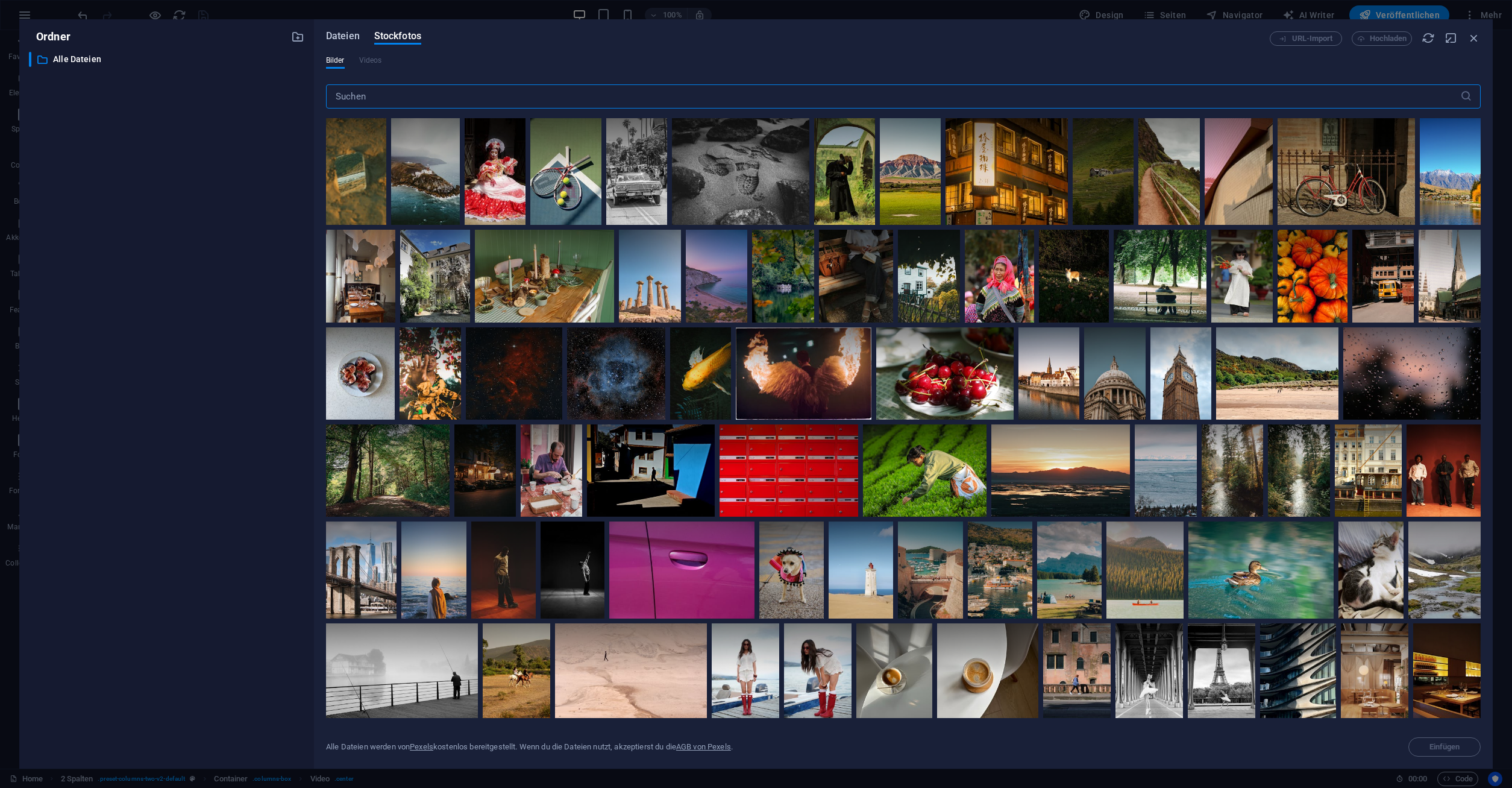
click at [338, 40] on span "Dateien" at bounding box center [342, 36] width 33 height 14
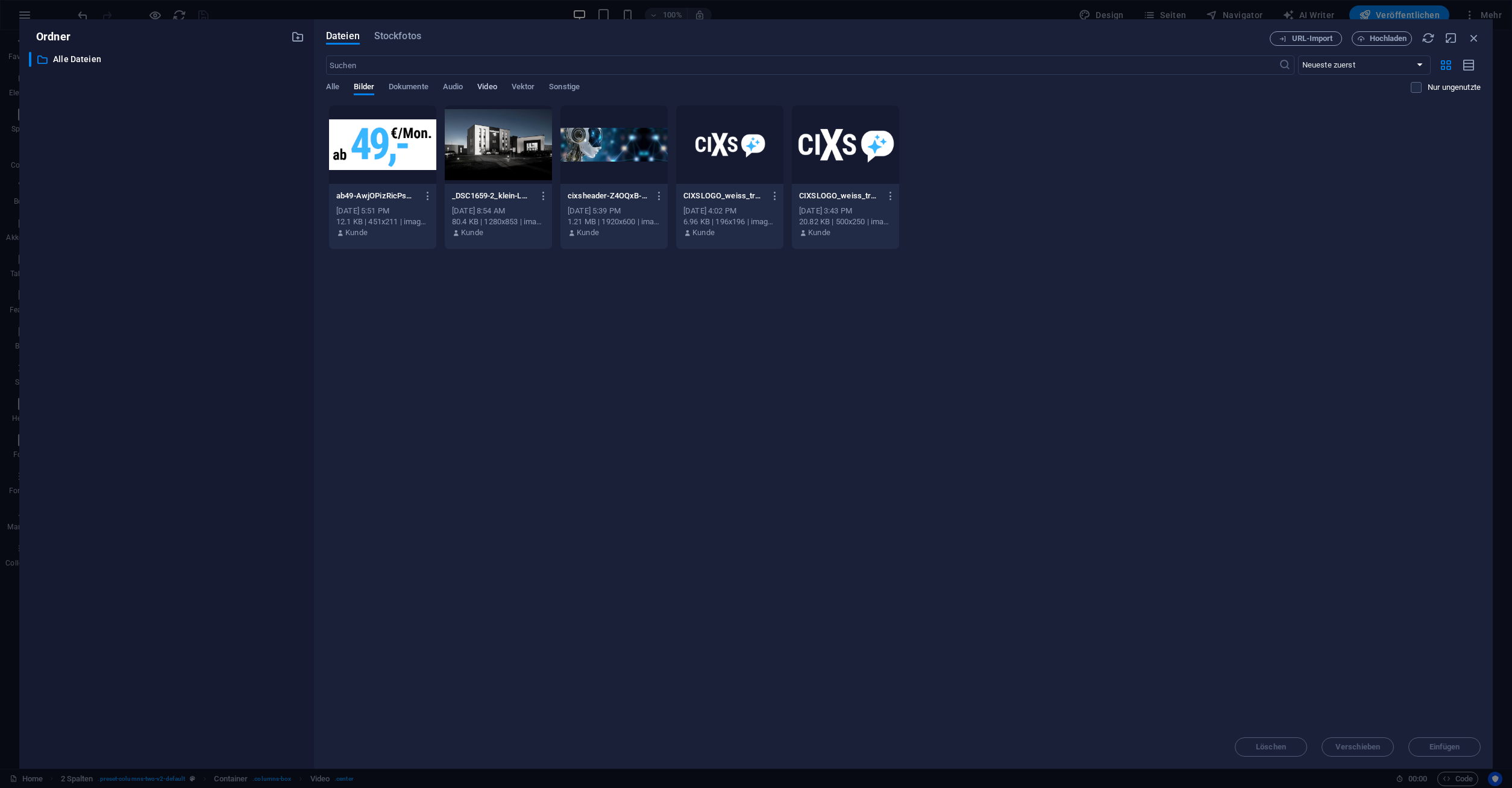
click at [497, 90] on span "Video" at bounding box center [487, 87] width 19 height 17
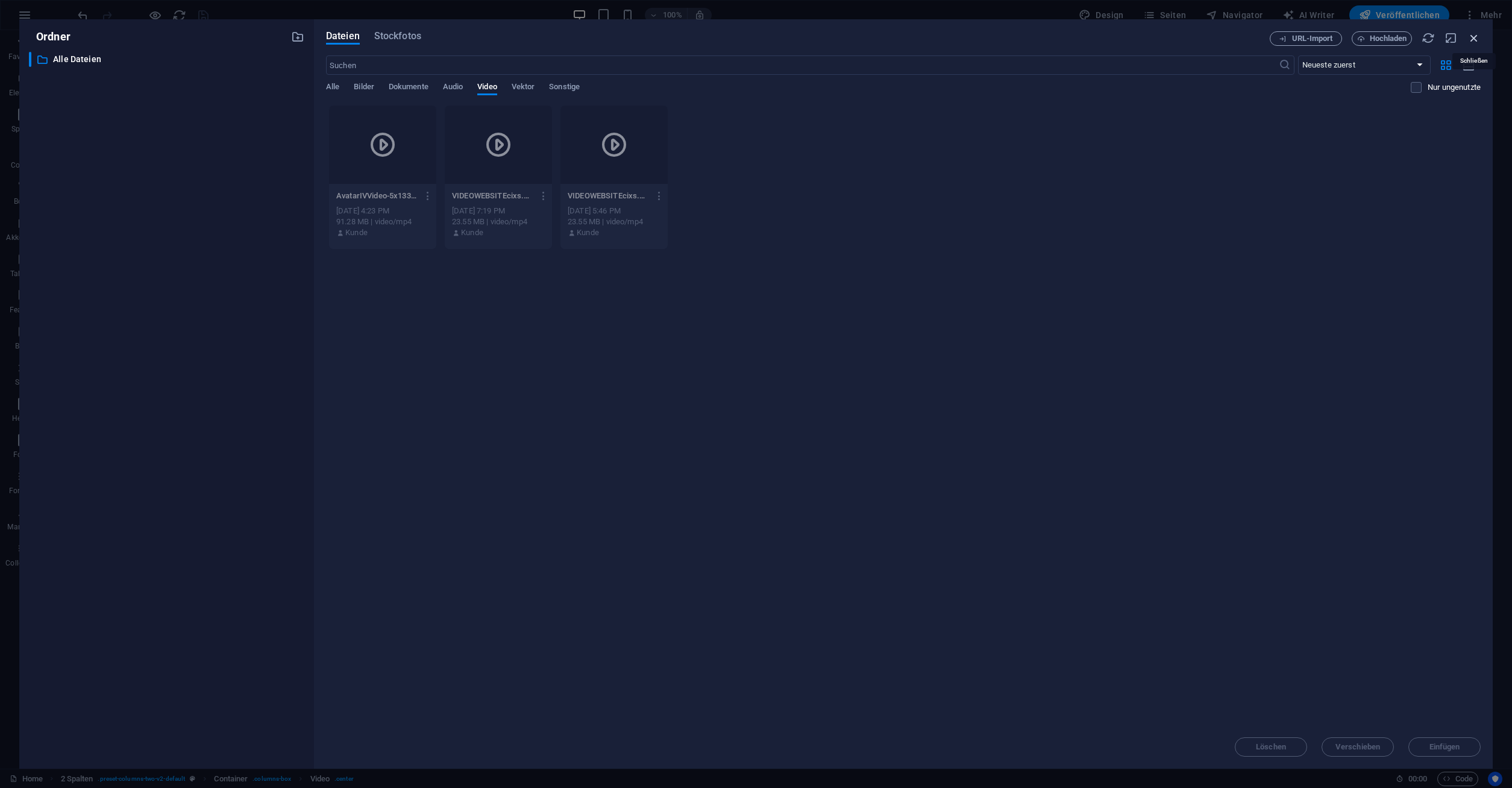
click at [1473, 38] on icon "button" at bounding box center [1474, 38] width 13 height 13
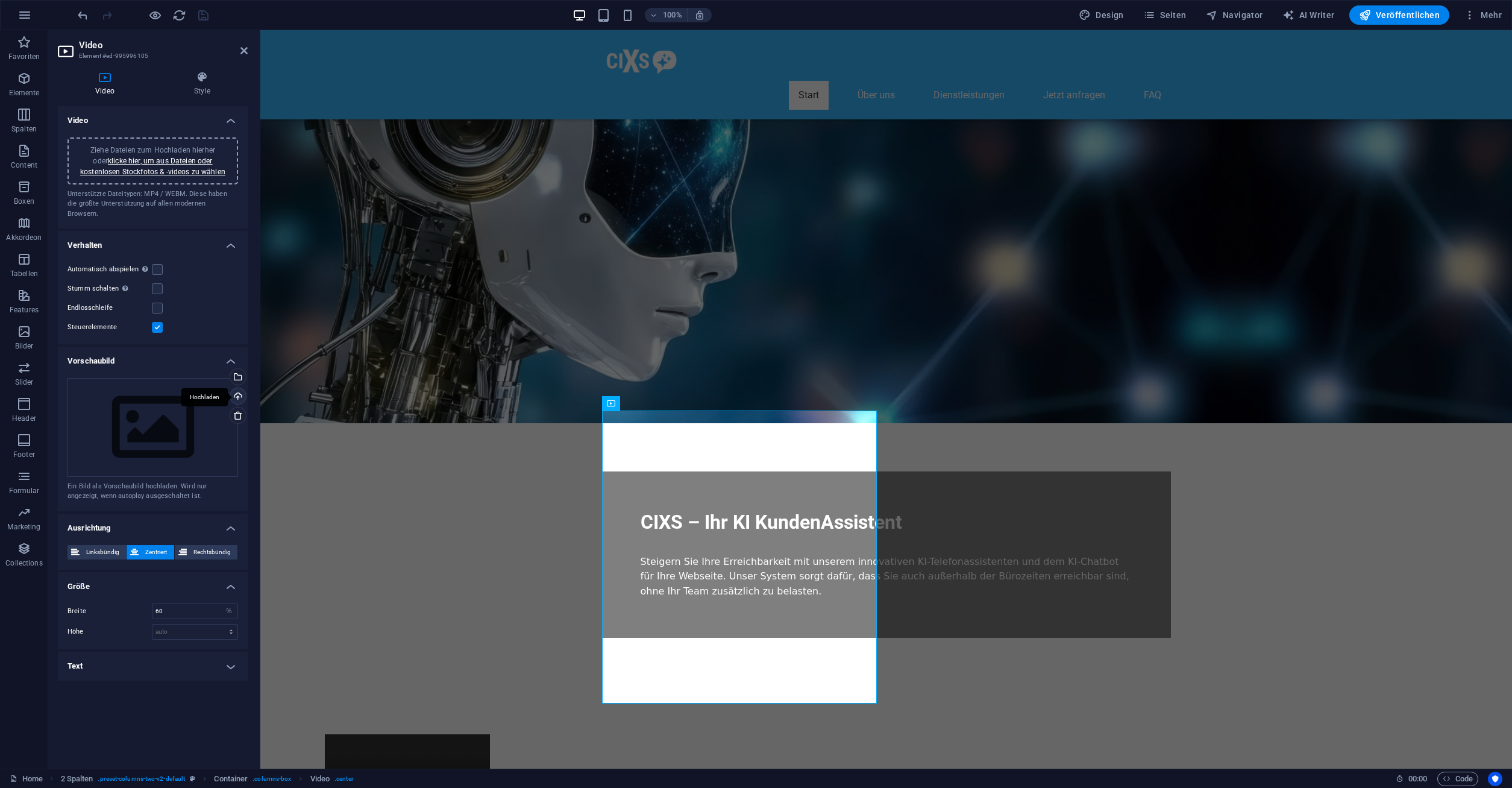
click at [236, 388] on div "Hochladen" at bounding box center [236, 397] width 18 height 18
click at [198, 18] on icon "save" at bounding box center [204, 15] width 14 height 14
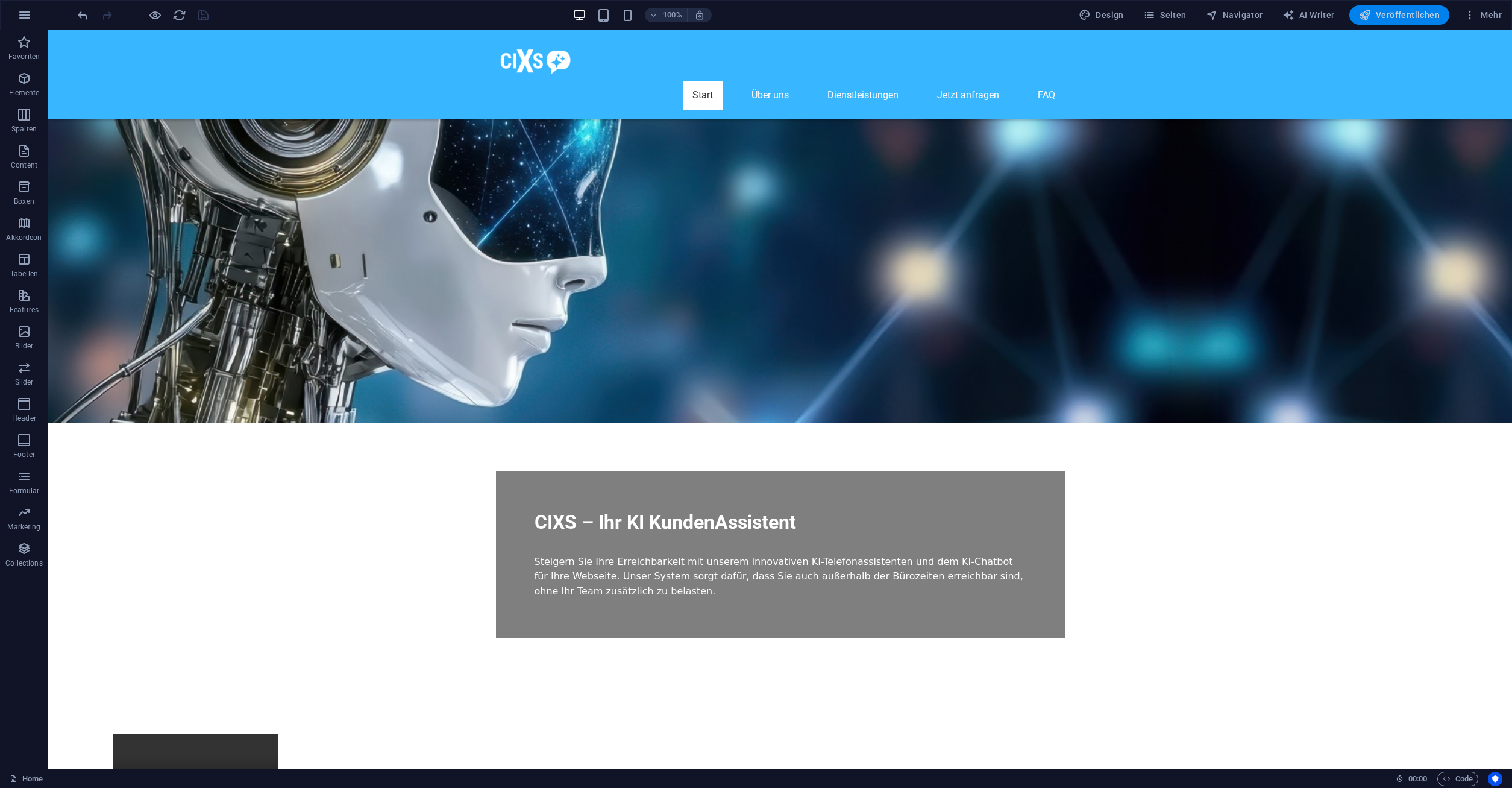
click at [1429, 12] on span "Veröffentlichen" at bounding box center [1399, 15] width 81 height 12
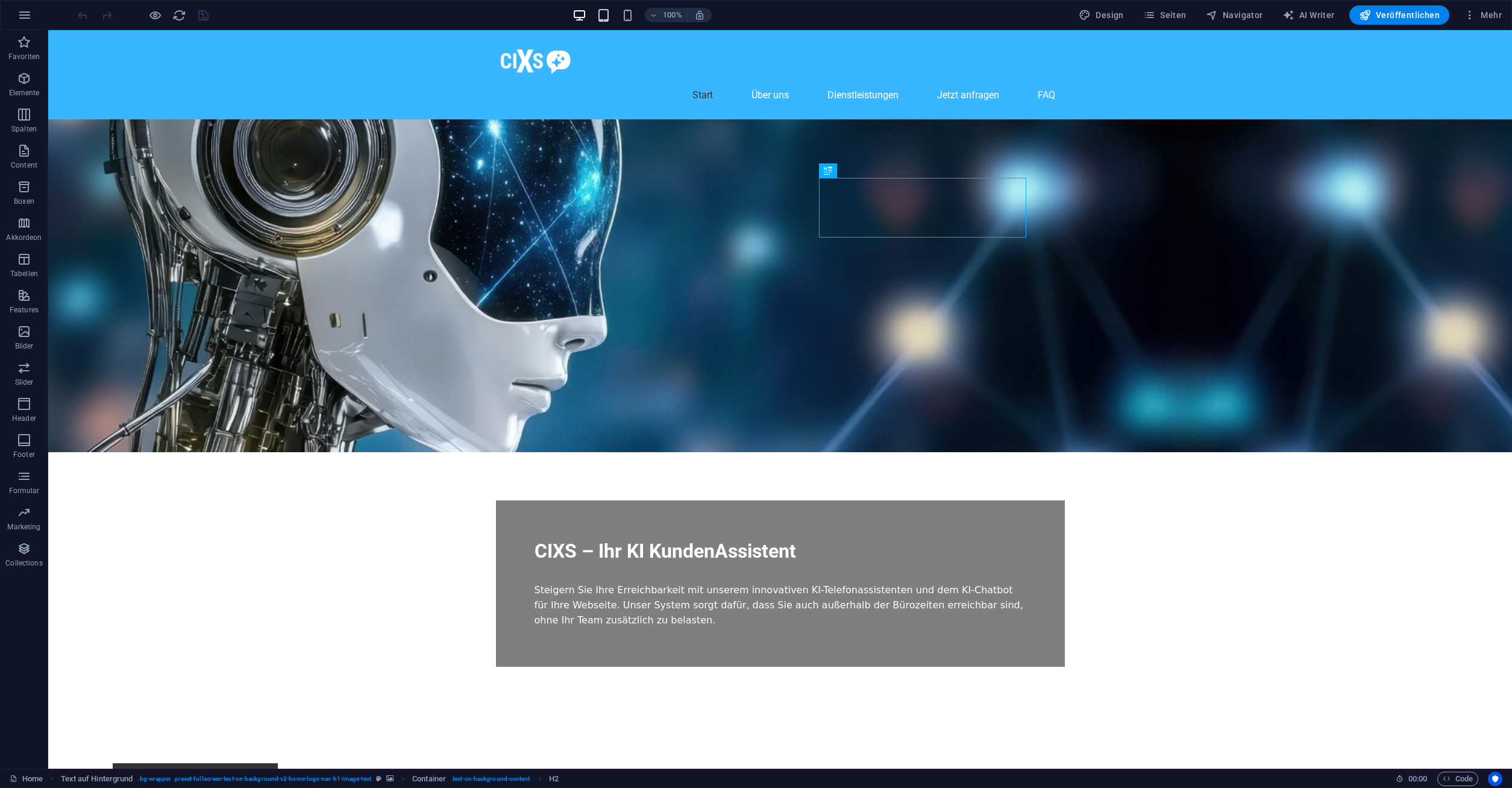
click at [609, 18] on icon "button" at bounding box center [603, 15] width 14 height 14
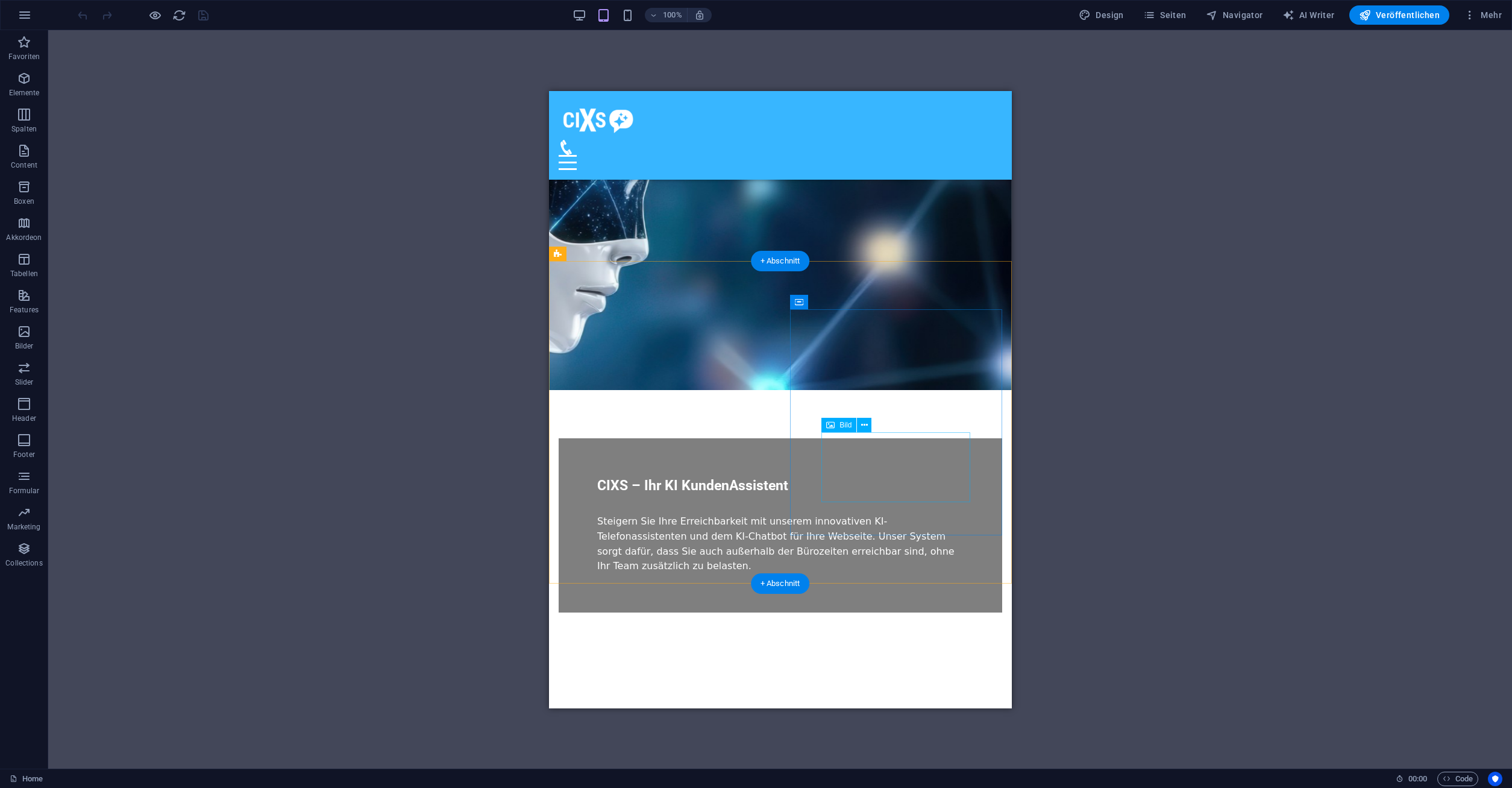
scroll to position [246, 0]
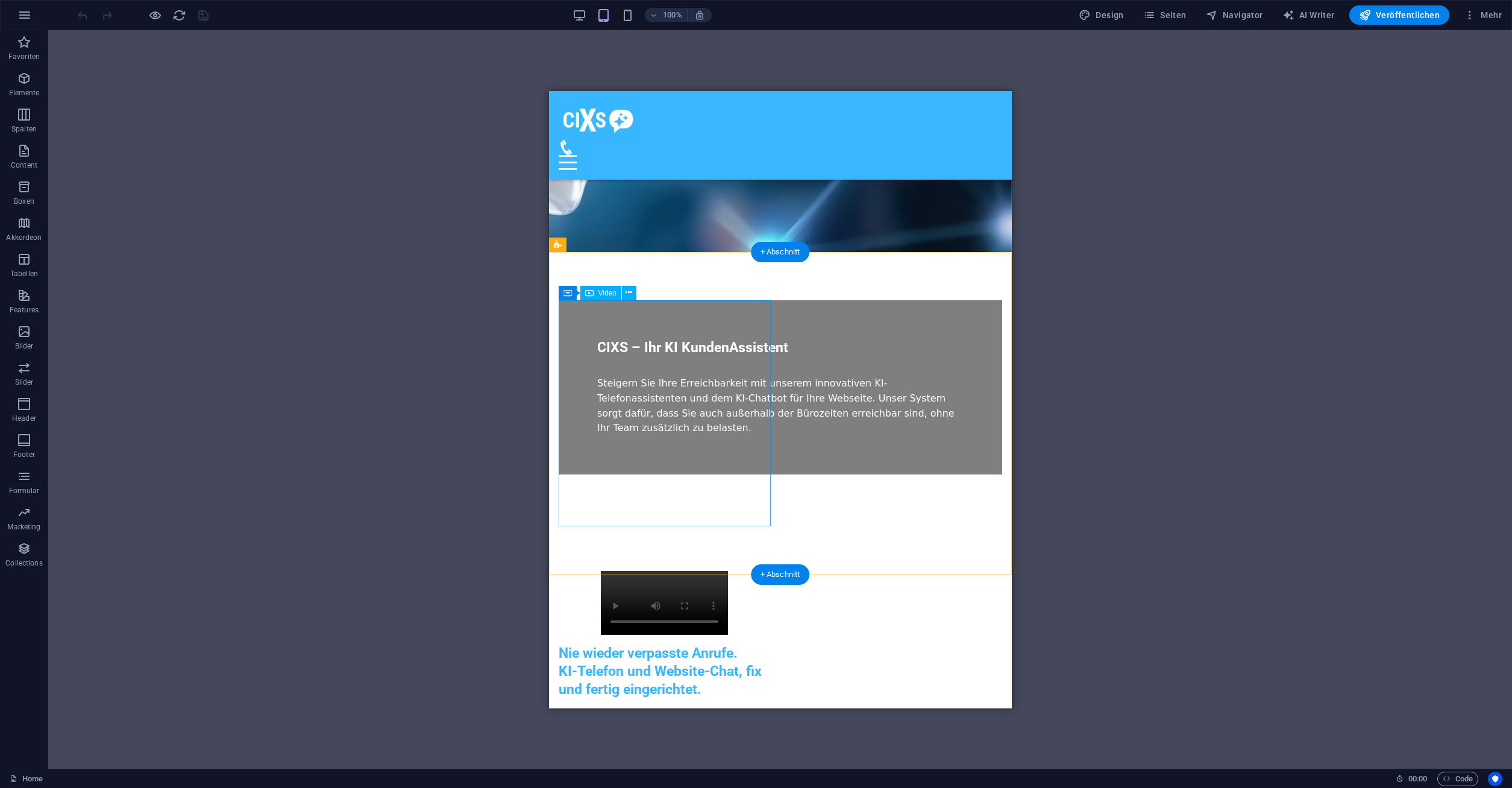
click at [670, 570] on figure at bounding box center [664, 601] width 212 height 64
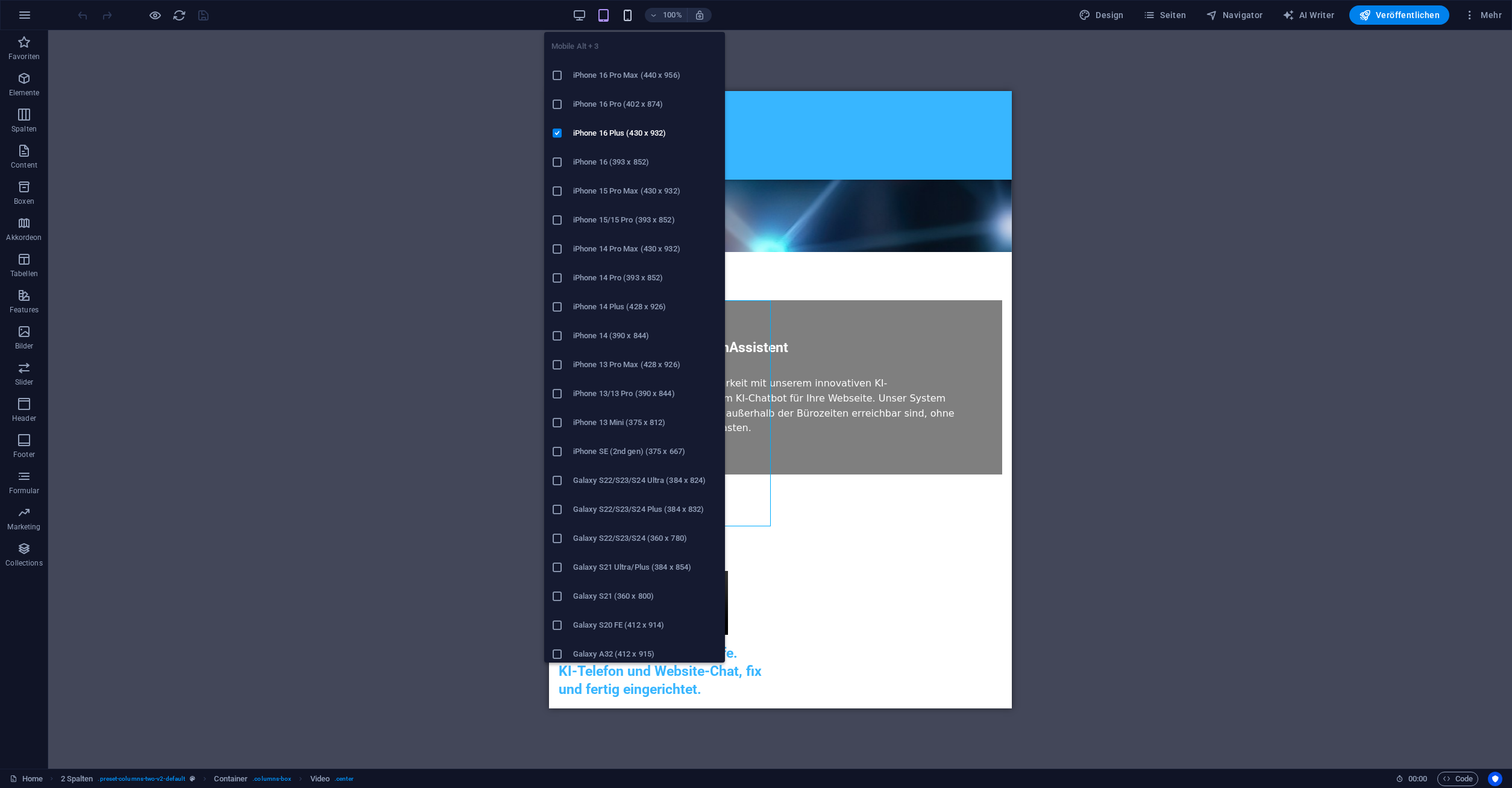
click at [633, 13] on icon "button" at bounding box center [627, 15] width 14 height 14
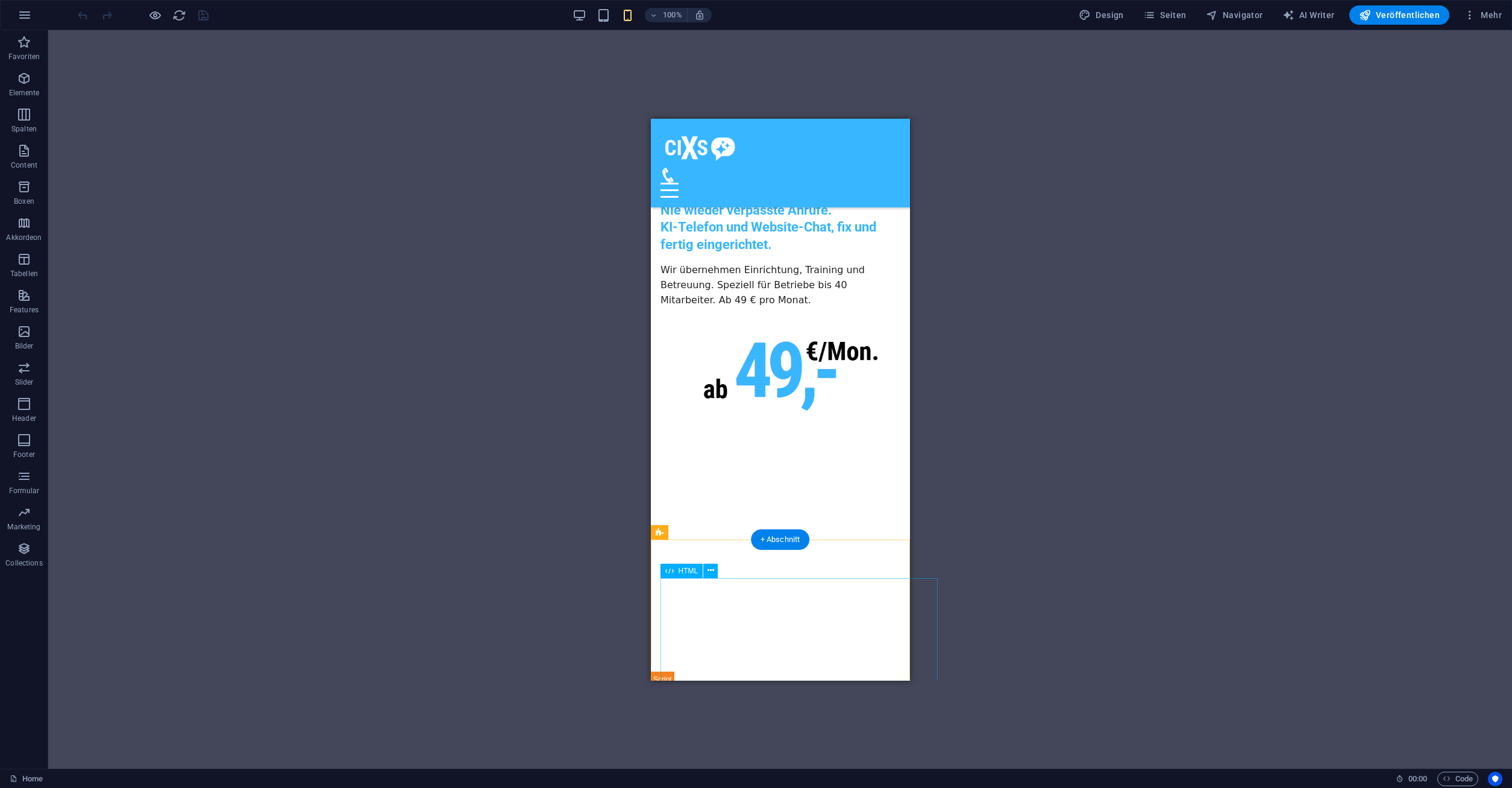
scroll to position [677, 0]
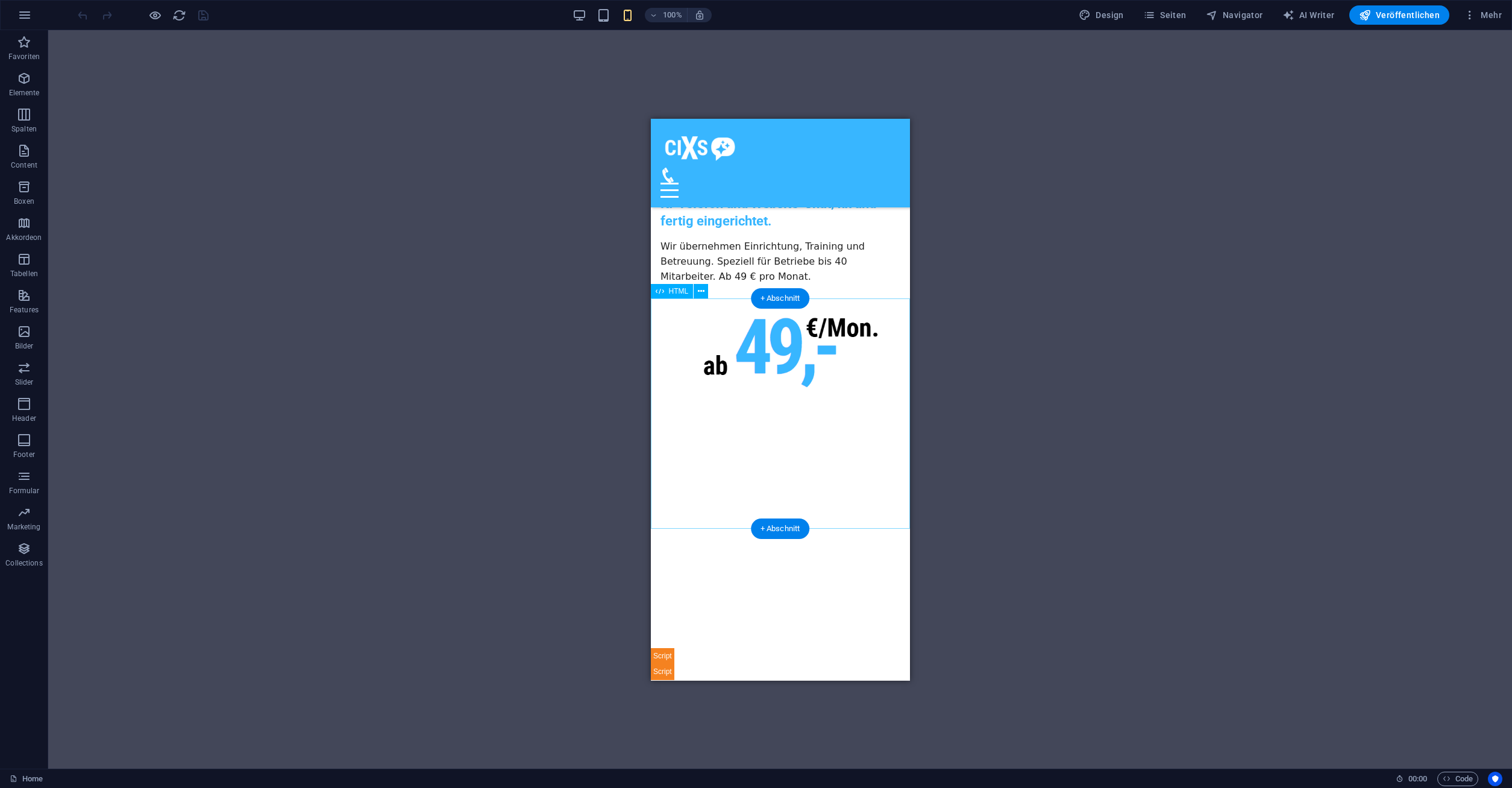
click at [809, 450] on div at bounding box center [780, 565] width 259 height 230
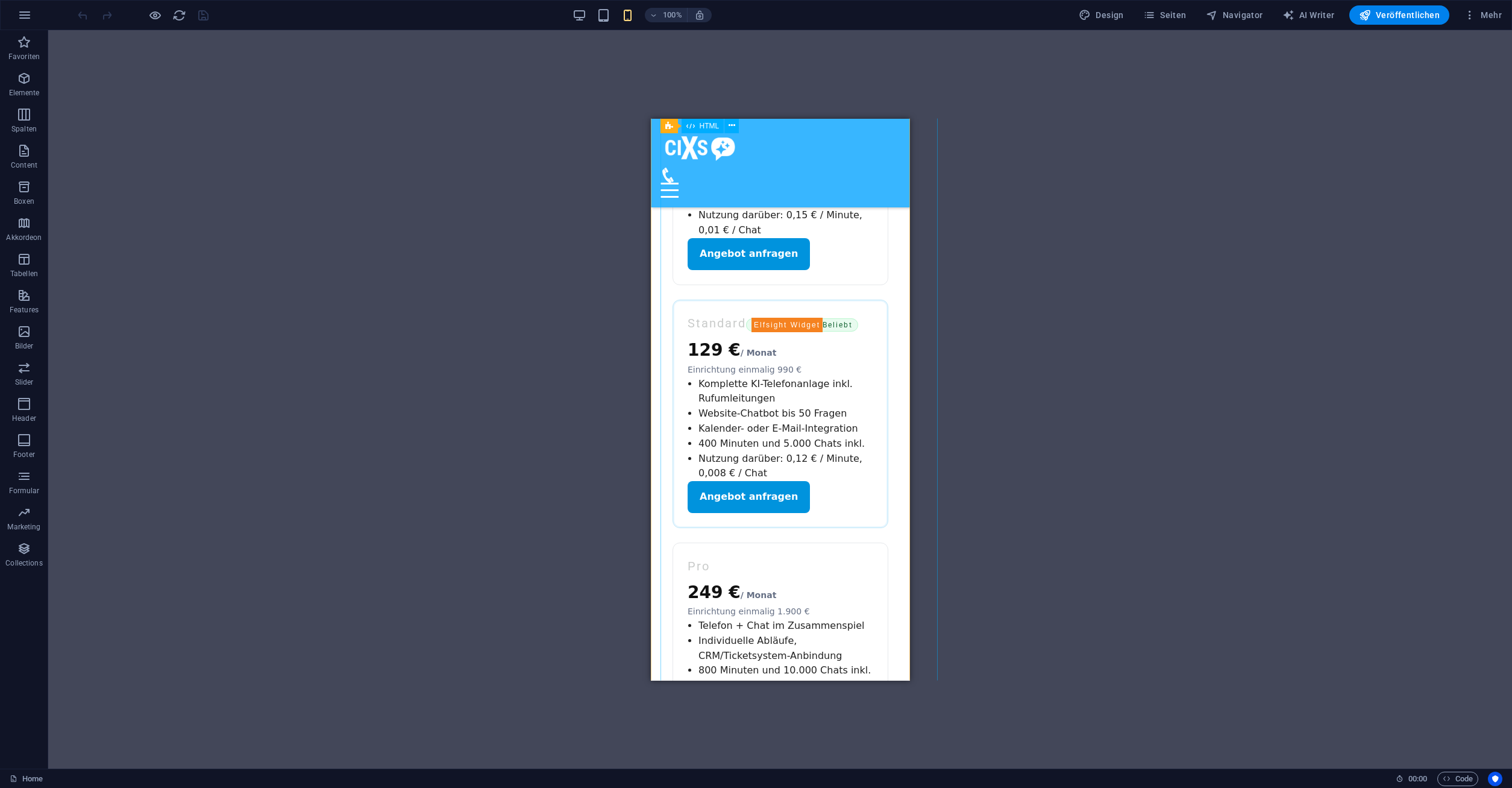
scroll to position [1964, 0]
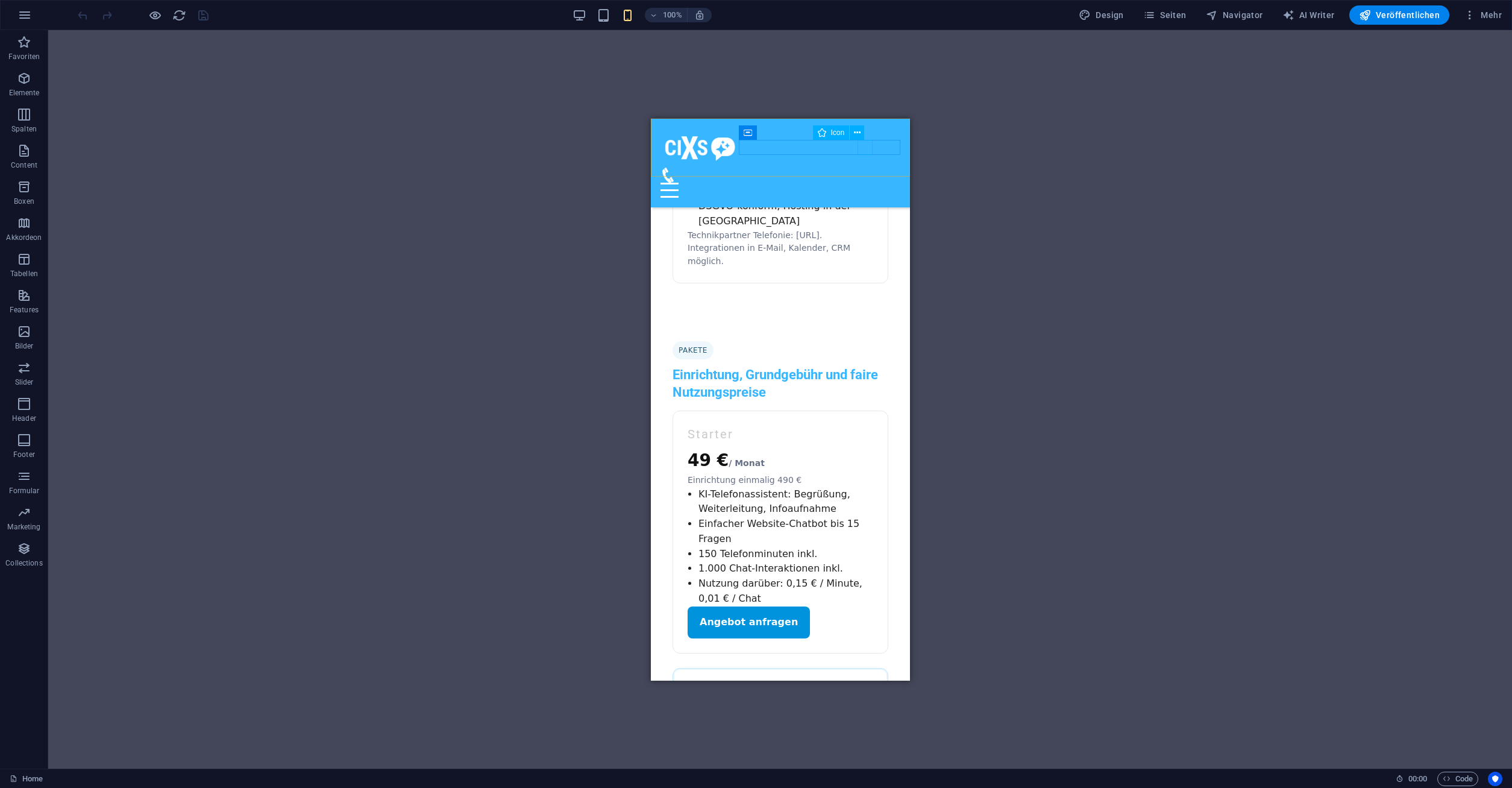
click at [862, 167] on figure at bounding box center [775, 174] width 230 height 15
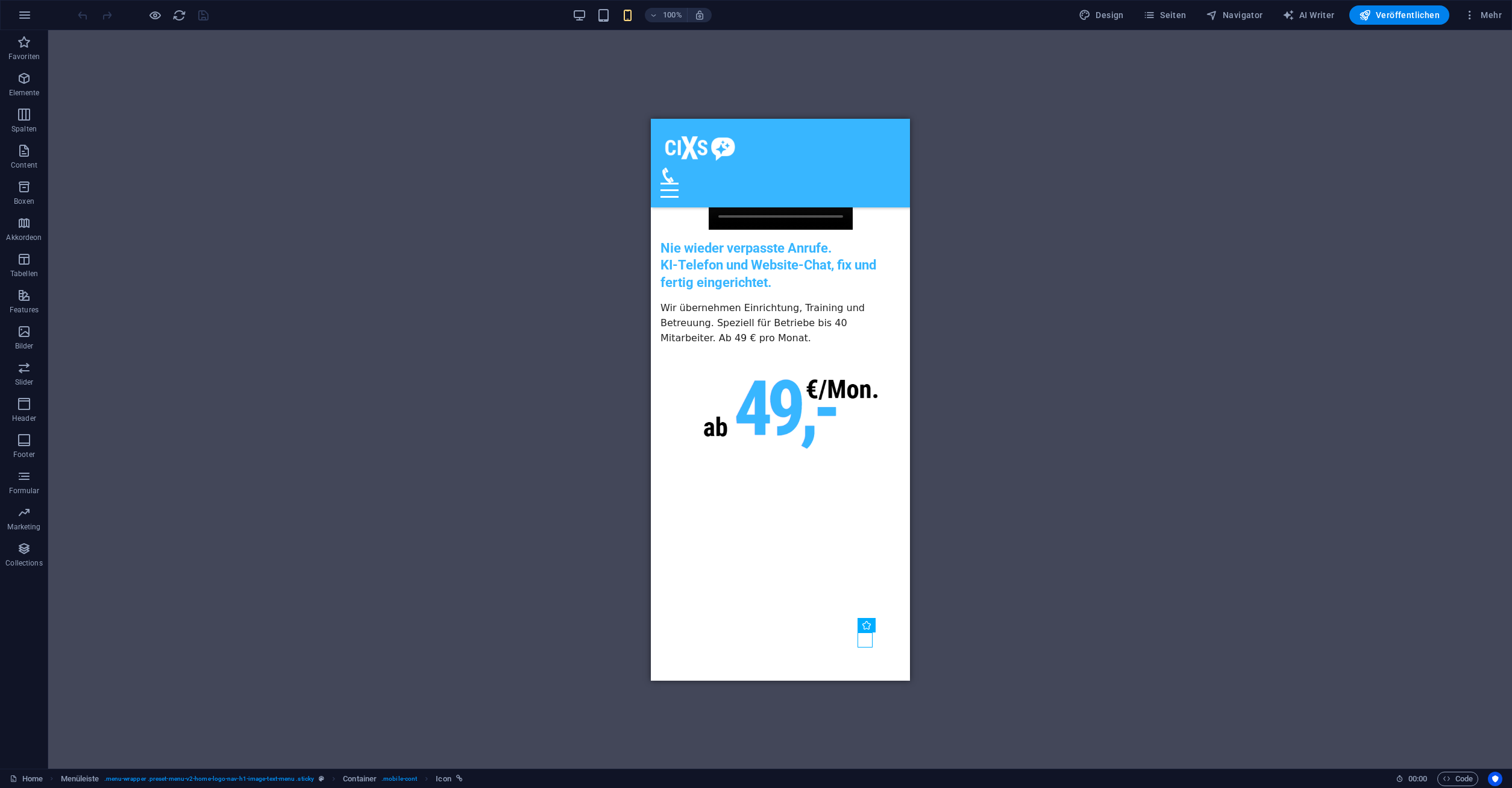
scroll to position [612, 0]
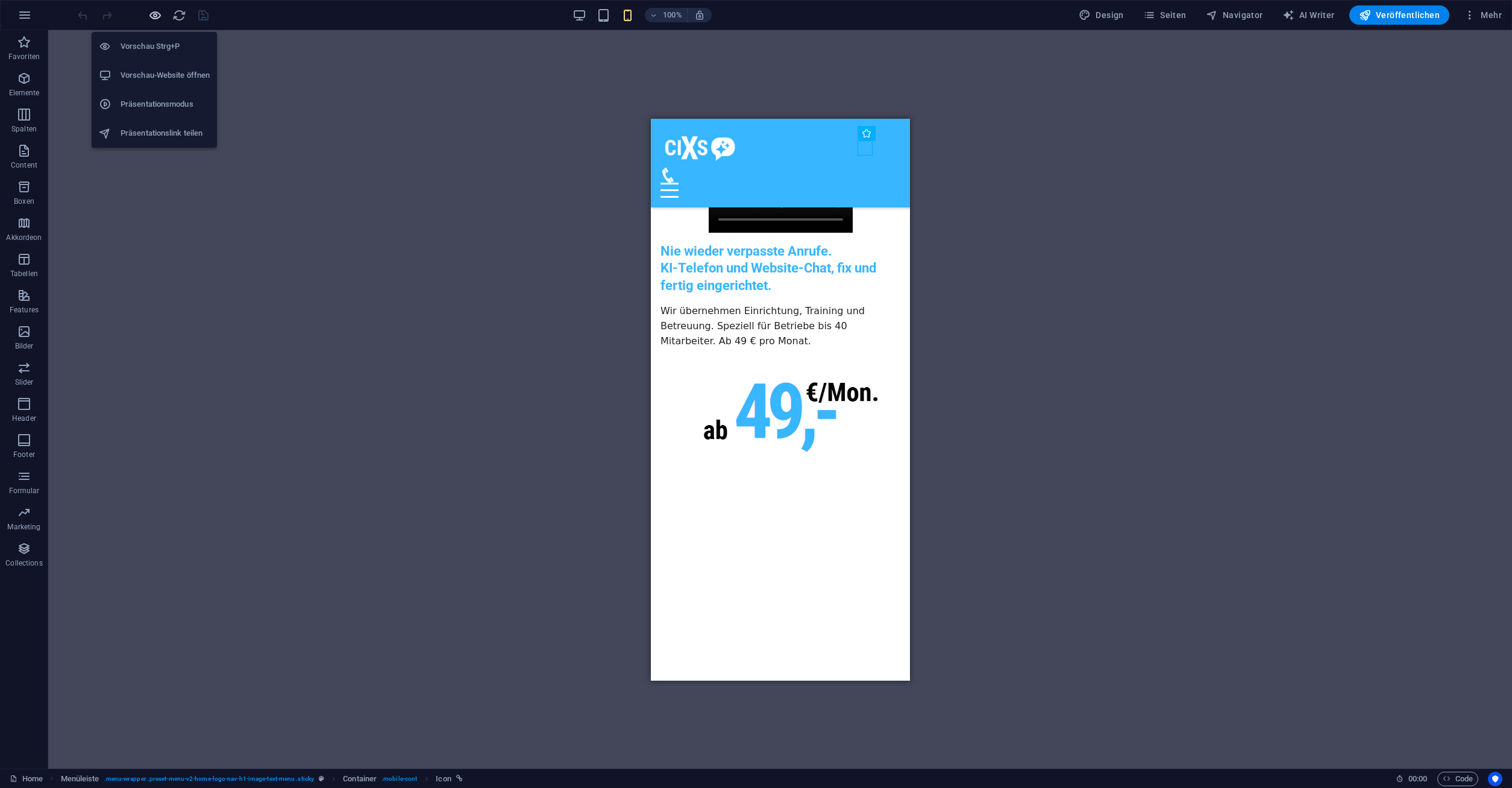
click at [153, 14] on icon "button" at bounding box center [155, 15] width 14 height 14
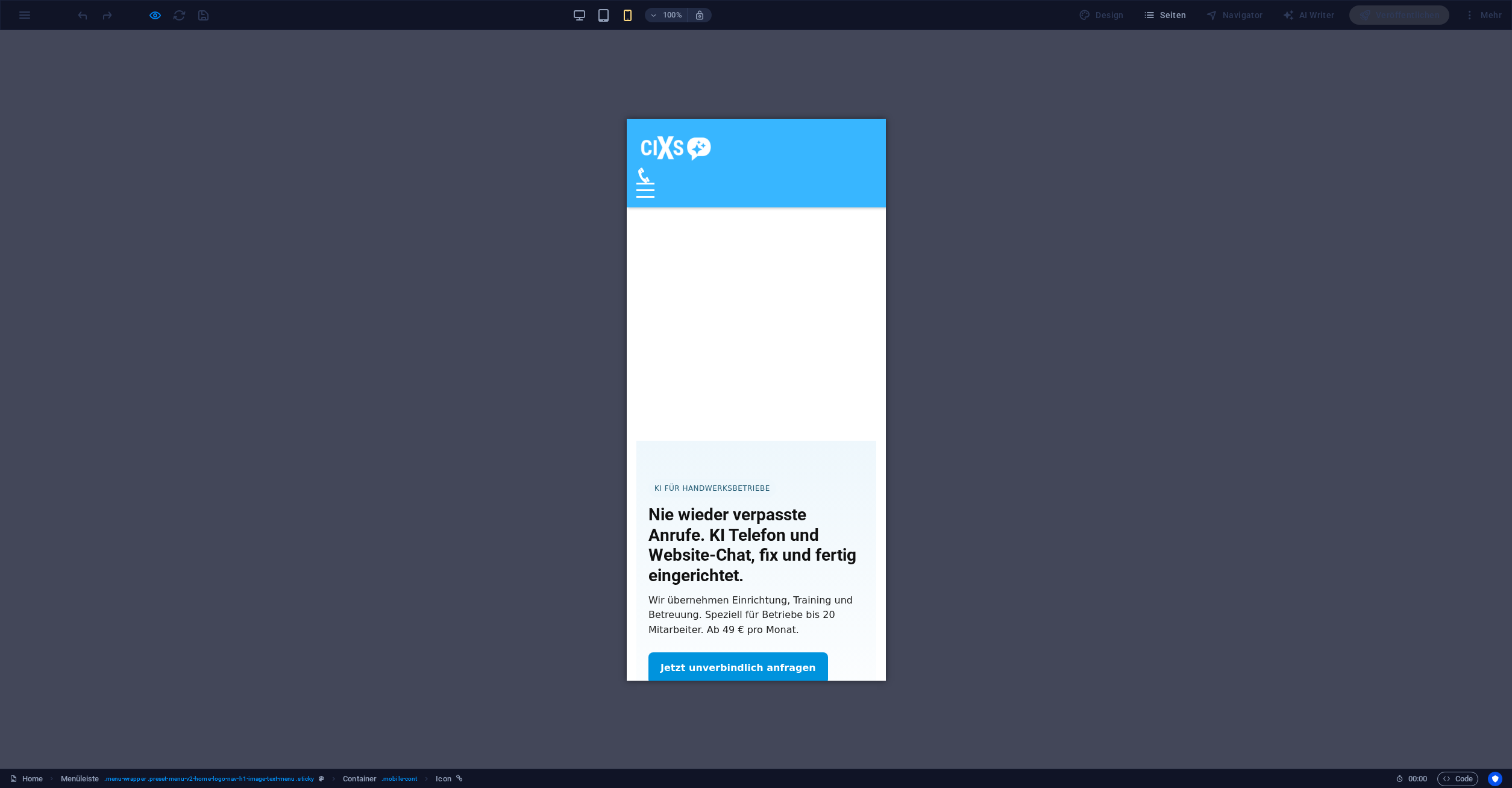
scroll to position [615, 0]
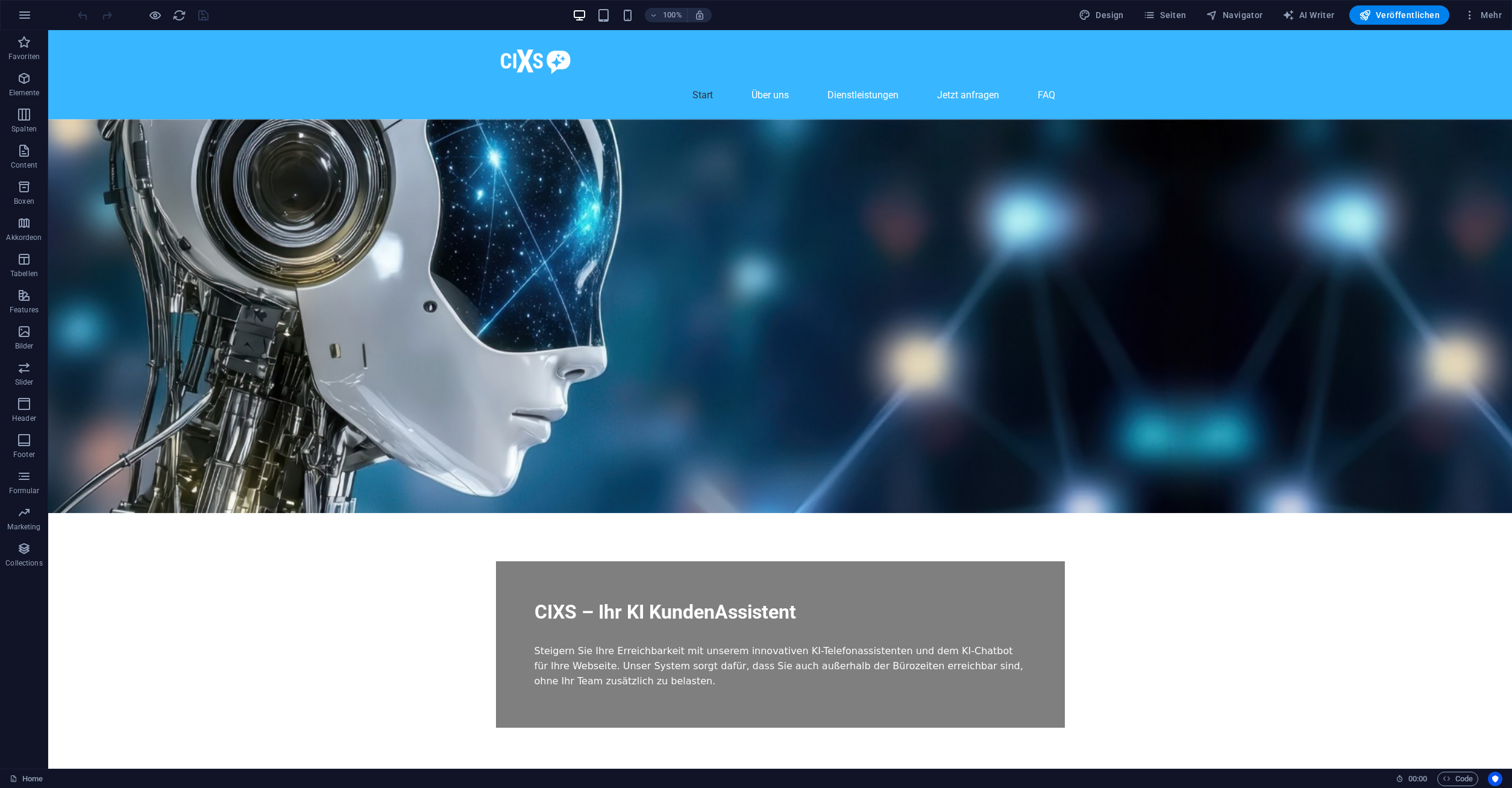
click at [590, 14] on div "100%" at bounding box center [642, 15] width 139 height 19
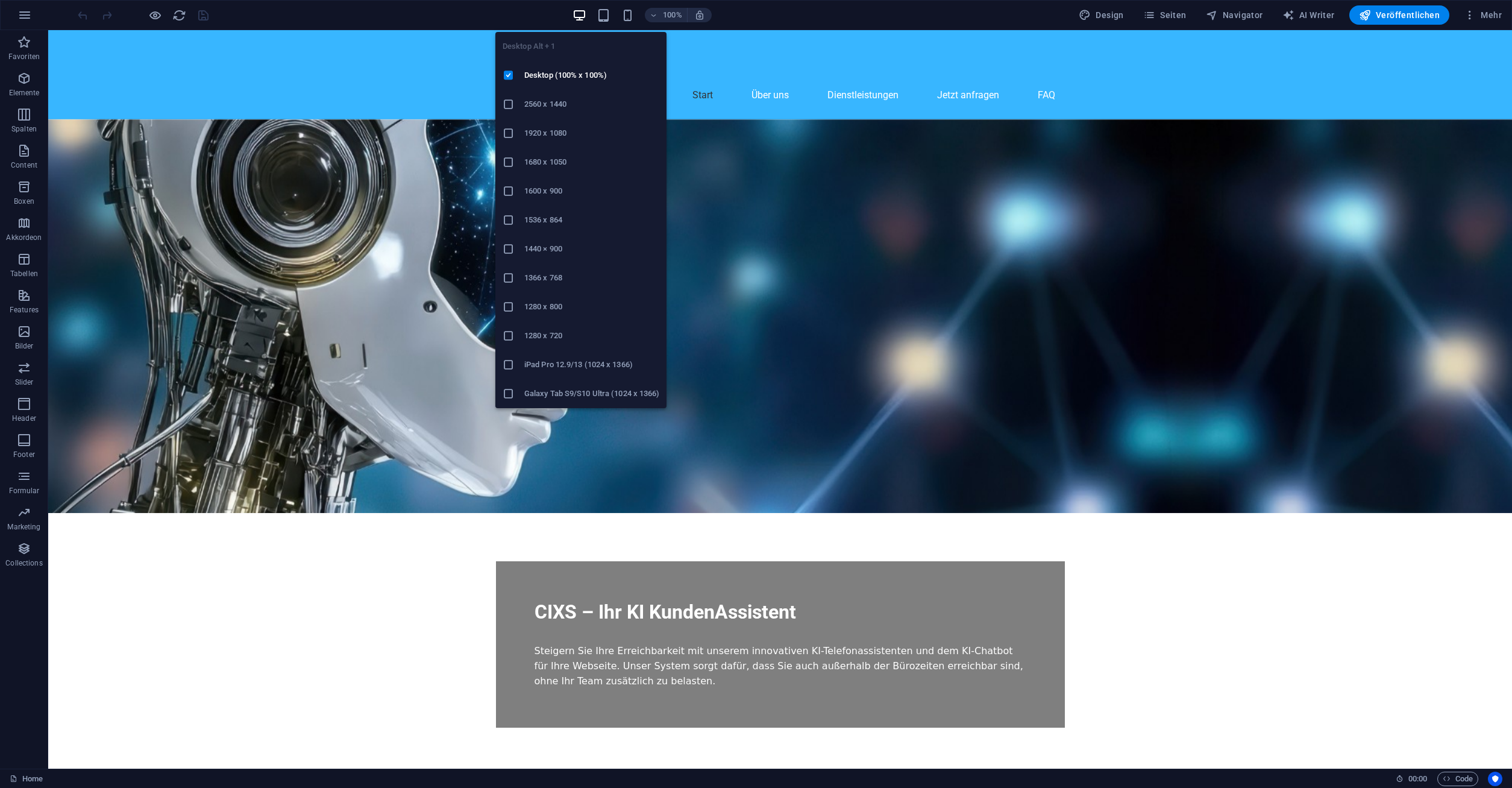
click at [584, 15] on icon "button" at bounding box center [579, 15] width 14 height 14
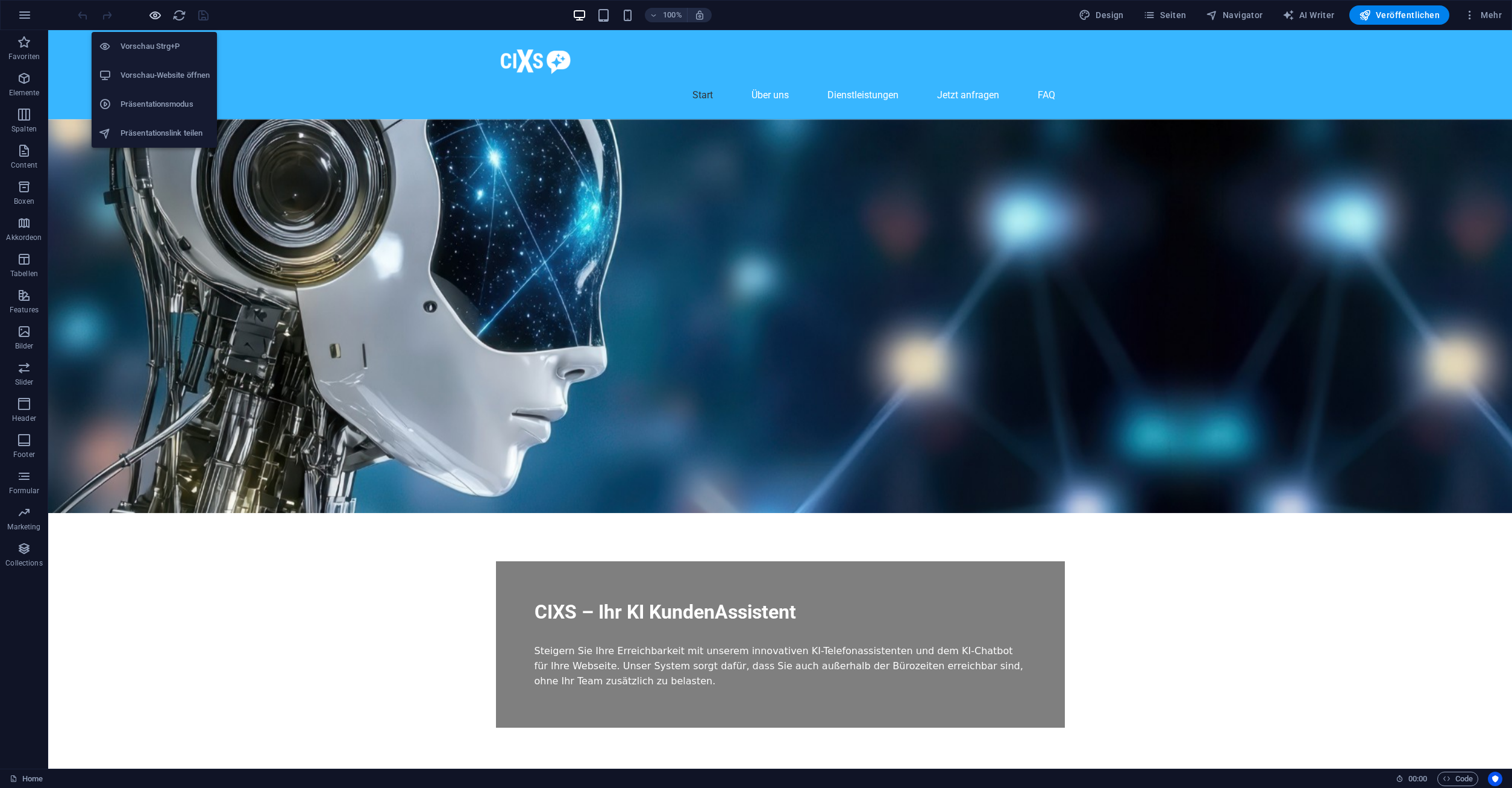
click at [155, 16] on icon "button" at bounding box center [155, 15] width 14 height 14
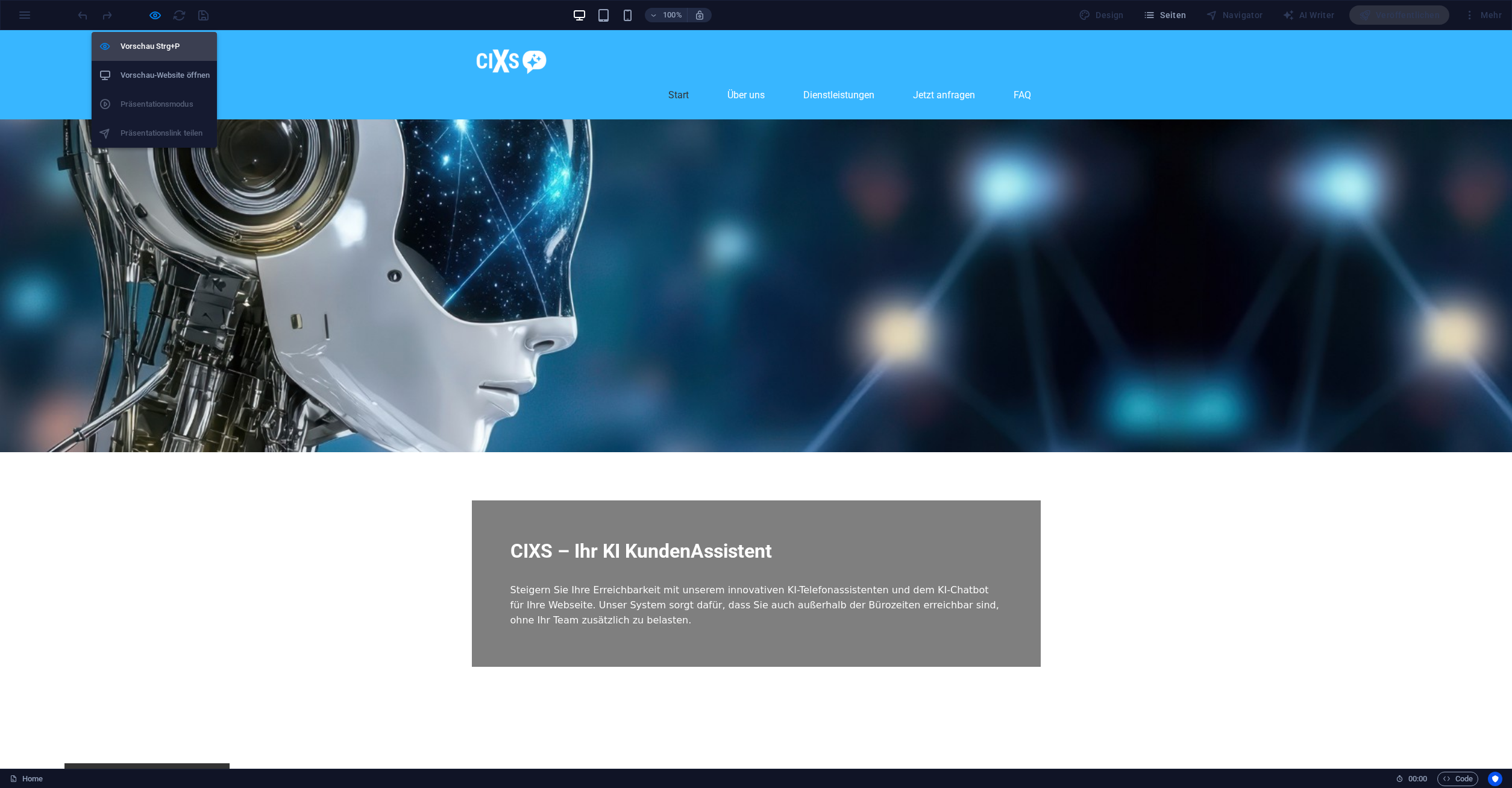
click at [173, 55] on li "Vorschau Strg+P" at bounding box center [154, 46] width 125 height 29
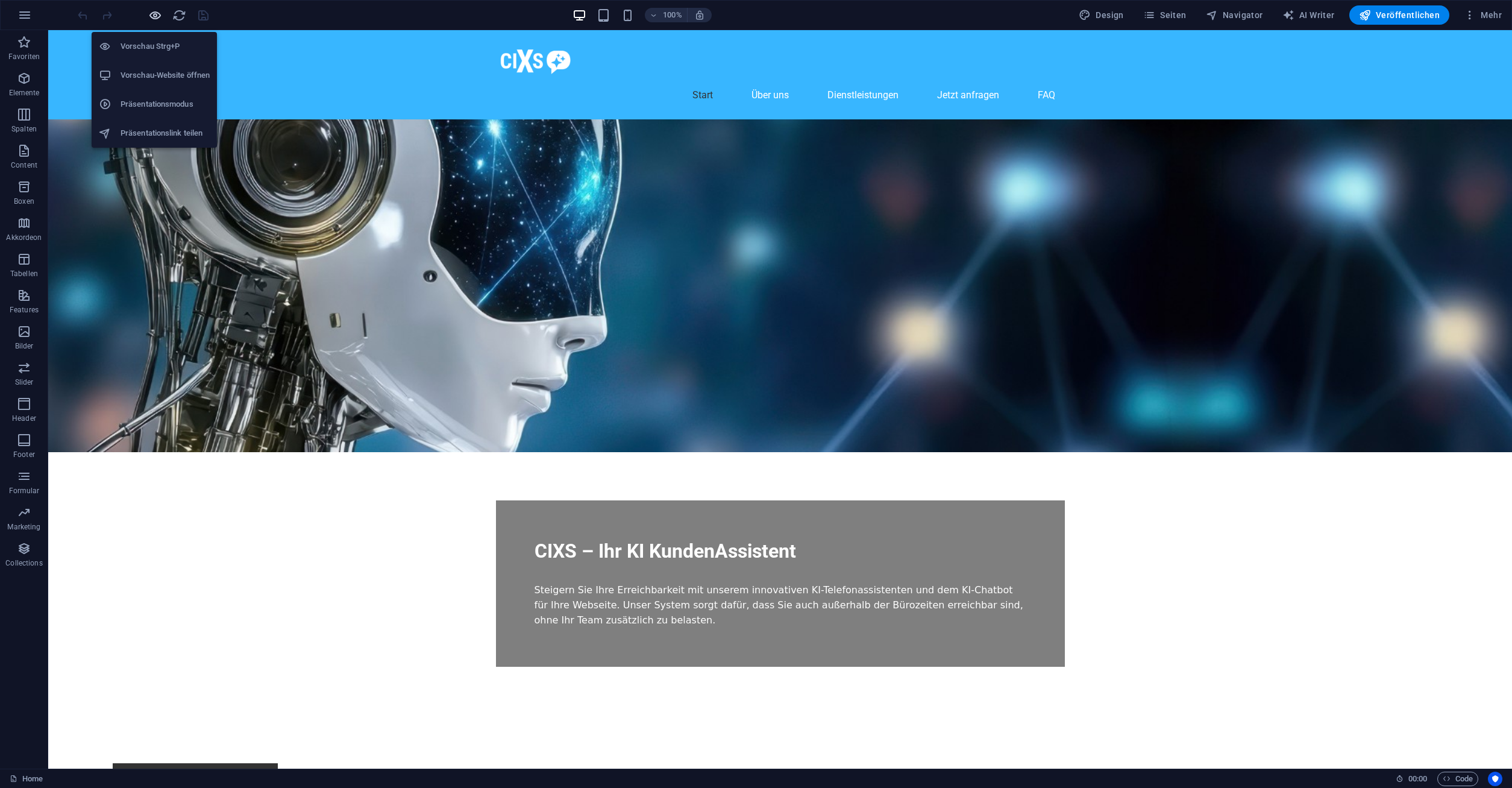
click at [151, 12] on icon "button" at bounding box center [155, 15] width 14 height 14
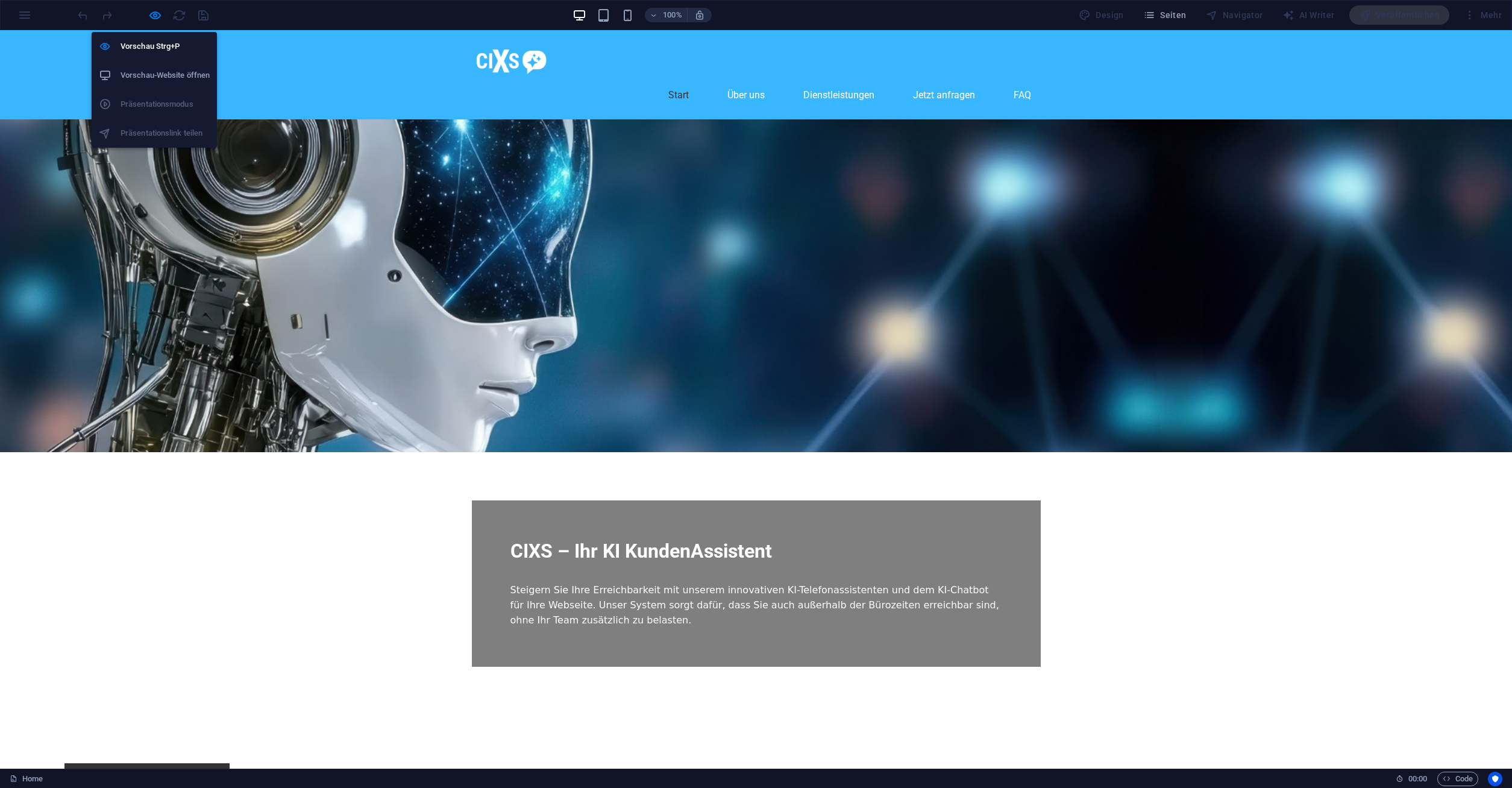
click at [159, 70] on h6 "Vorschau-Website öffnen" at bounding box center [165, 75] width 90 height 14
click at [155, 16] on icon "button" at bounding box center [155, 15] width 14 height 14
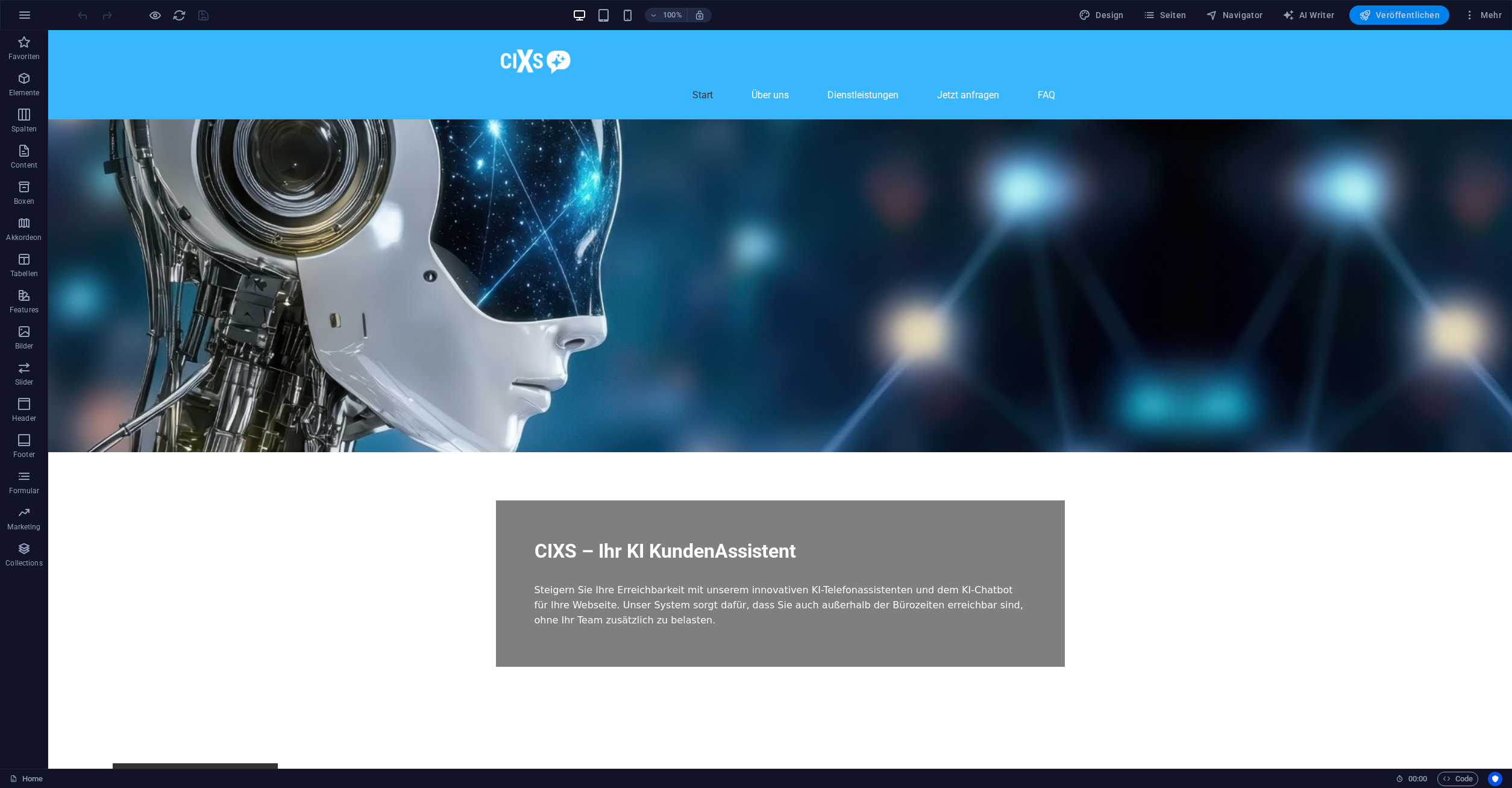
click at [1397, 14] on span "Veröffentlichen" at bounding box center [1399, 15] width 81 height 12
